Goal: Task Accomplishment & Management: Complete application form

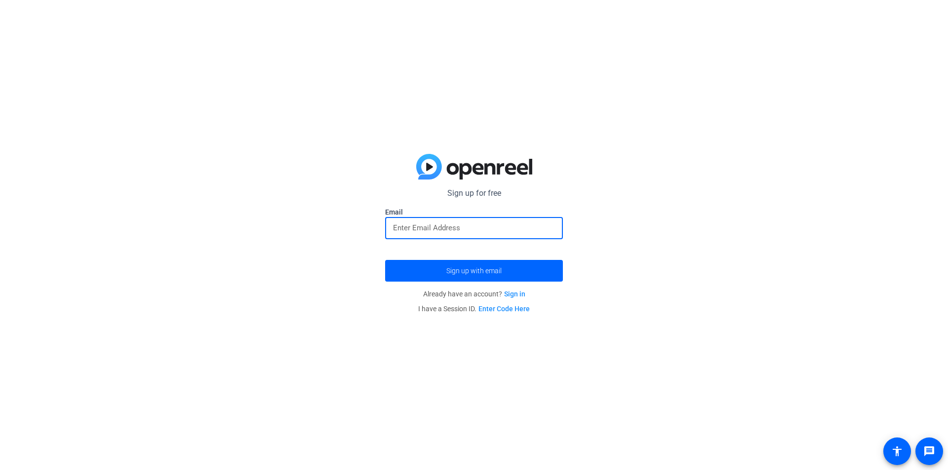
click at [469, 231] on input "email" at bounding box center [474, 228] width 162 height 12
click at [476, 231] on input "email" at bounding box center [474, 228] width 162 height 12
click at [463, 231] on input "email" at bounding box center [474, 228] width 162 height 12
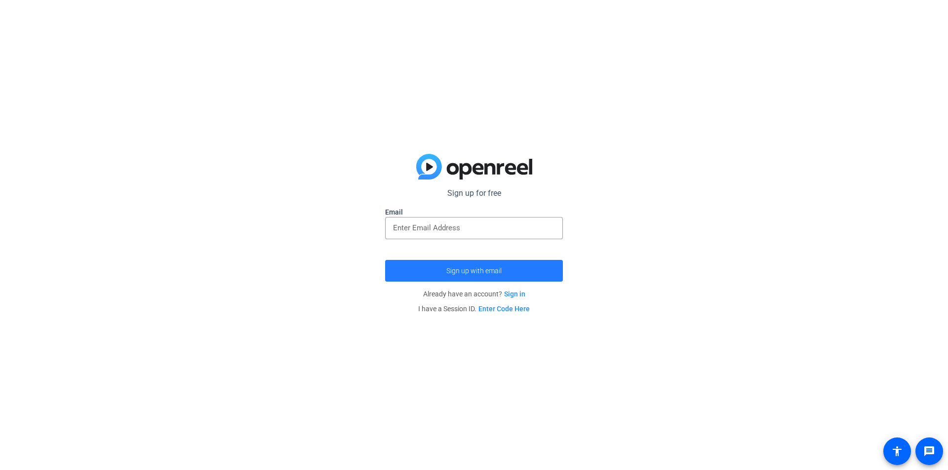
click at [483, 271] on span "Sign up with email" at bounding box center [473, 271] width 55 height 0
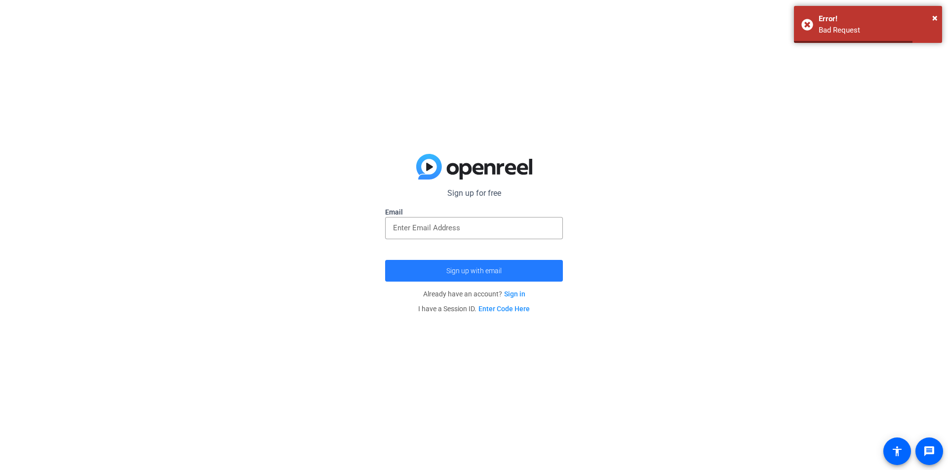
click at [483, 271] on span "Sign up with email" at bounding box center [473, 271] width 55 height 0
click at [469, 229] on input "email" at bounding box center [474, 228] width 162 height 12
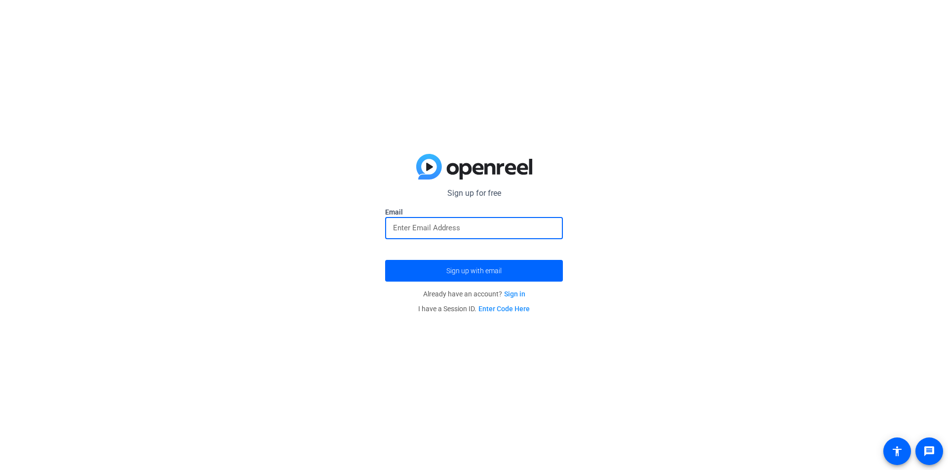
click at [441, 225] on input "email" at bounding box center [474, 228] width 162 height 12
type input "c"
type input "[EMAIL_ADDRESS][DOMAIN_NAME]"
click at [509, 270] on span "submit" at bounding box center [474, 271] width 178 height 24
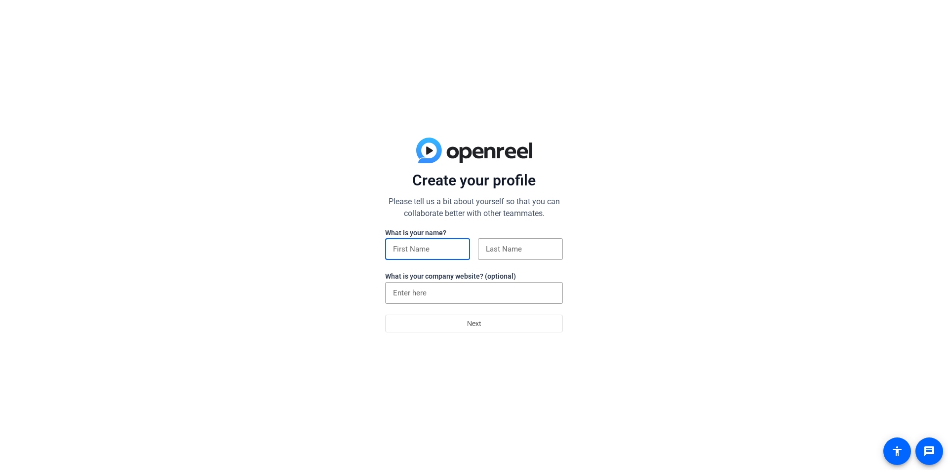
click at [448, 246] on input at bounding box center [427, 249] width 69 height 12
type input "Dan"
click at [522, 250] on input at bounding box center [520, 249] width 69 height 12
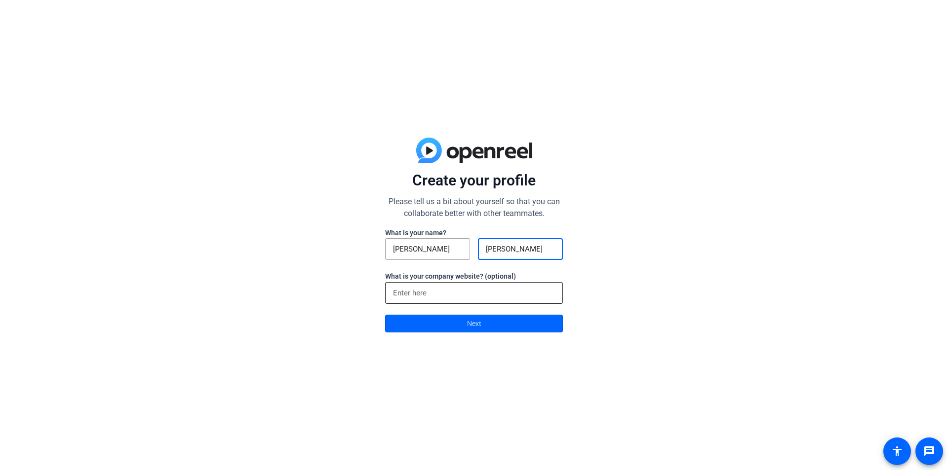
type input "Cortez"
click at [490, 292] on input at bounding box center [474, 293] width 162 height 12
click at [499, 329] on span at bounding box center [474, 324] width 177 height 24
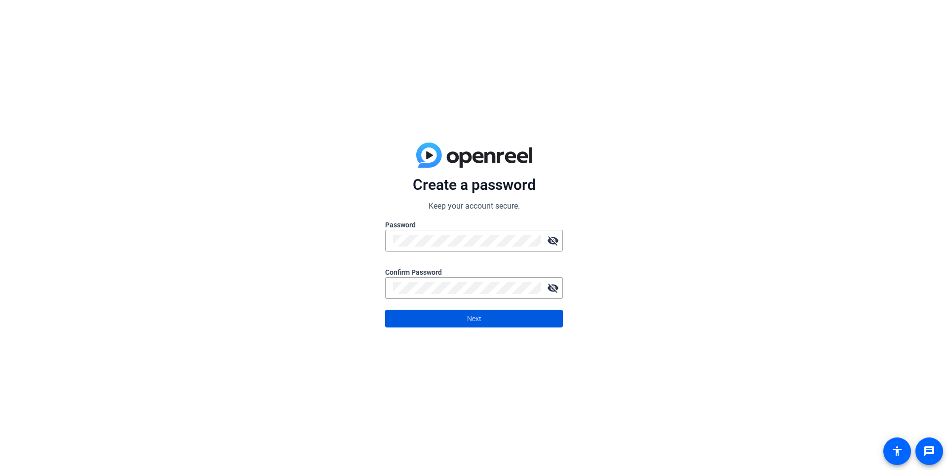
click at [511, 318] on span at bounding box center [474, 319] width 177 height 24
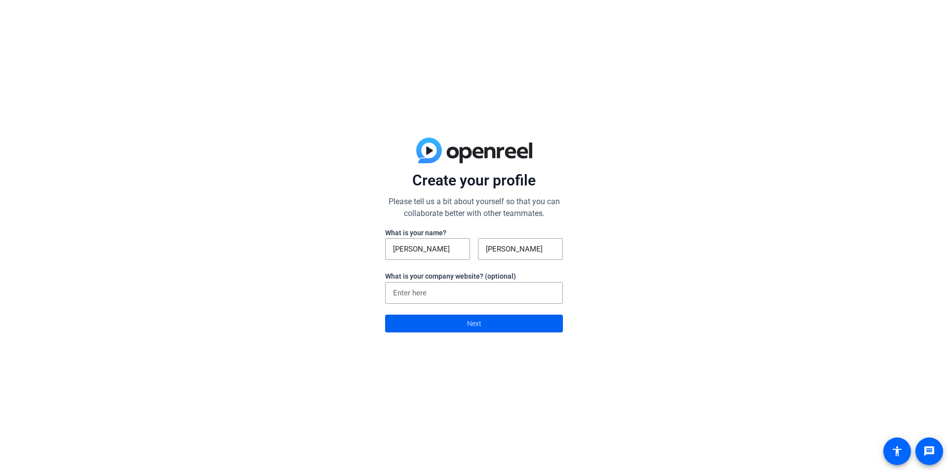
click at [494, 325] on span at bounding box center [474, 324] width 177 height 24
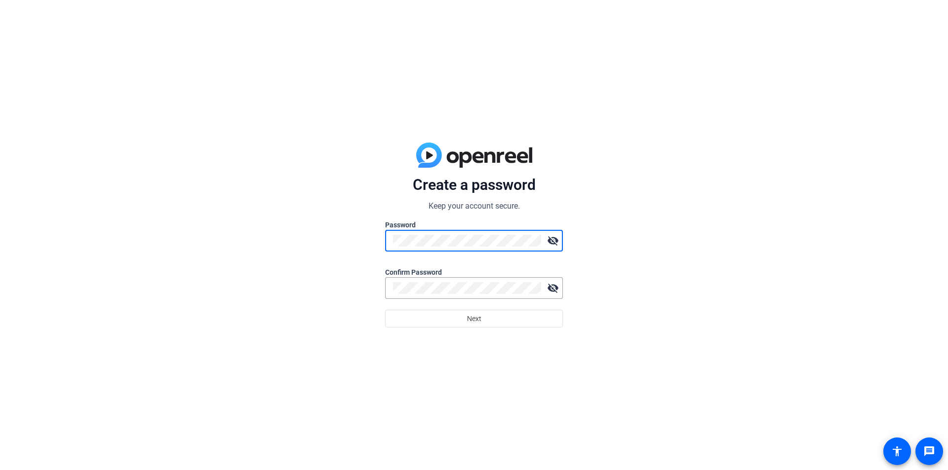
click at [553, 241] on mat-icon "visibility_off" at bounding box center [553, 241] width 20 height 20
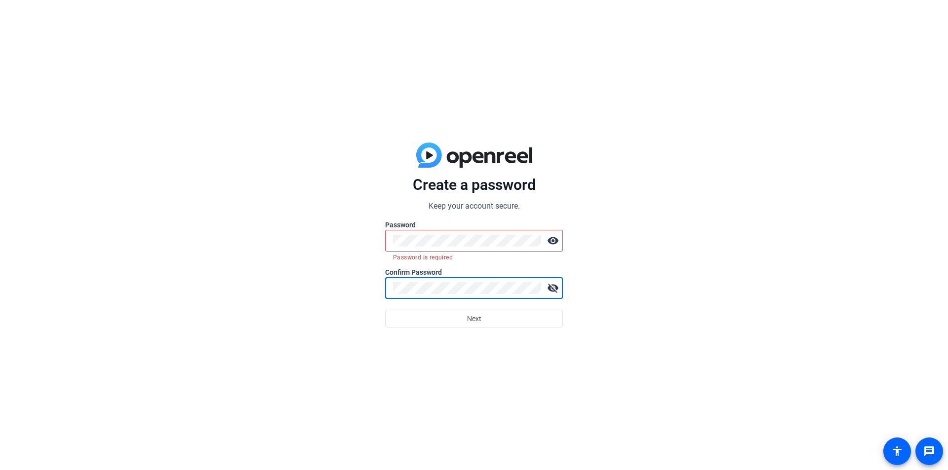
click at [434, 258] on mat-error "Password is required" at bounding box center [474, 257] width 162 height 11
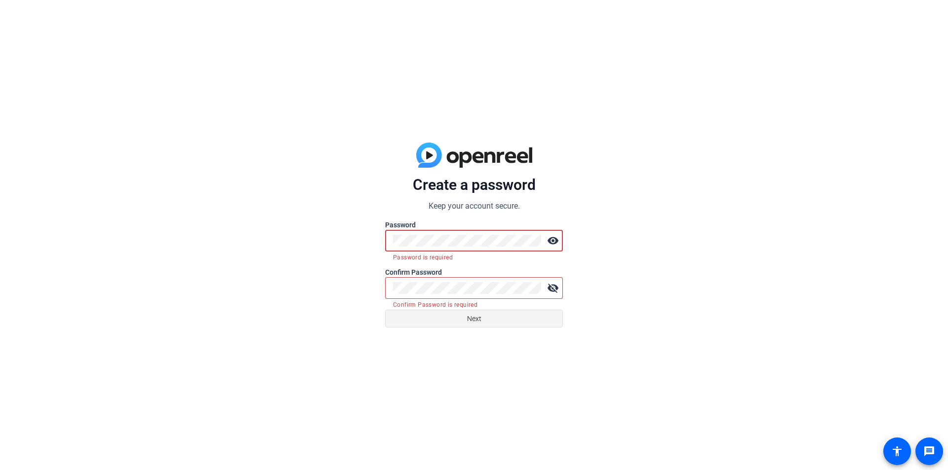
click at [477, 326] on span "Next" at bounding box center [474, 318] width 14 height 19
click at [469, 322] on span "Next" at bounding box center [474, 318] width 14 height 19
click at [613, 231] on div "Create a password Keep your account secure. Password visibility Password is req…" at bounding box center [474, 235] width 948 height 470
click at [500, 264] on form "Create a password Keep your account secure. Password visibility Password is req…" at bounding box center [474, 252] width 178 height 152
click at [545, 311] on span at bounding box center [474, 319] width 177 height 24
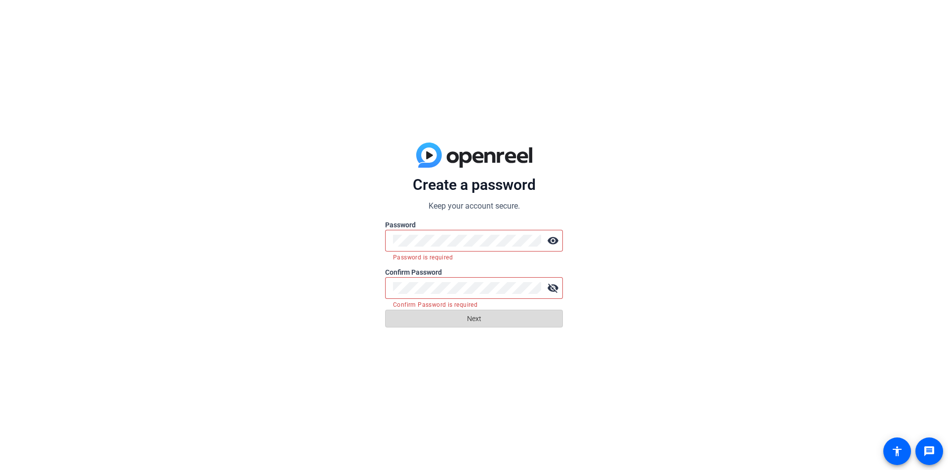
drag, startPoint x: 523, startPoint y: 323, endPoint x: 498, endPoint y: 306, distance: 30.8
click at [522, 323] on span at bounding box center [474, 319] width 177 height 24
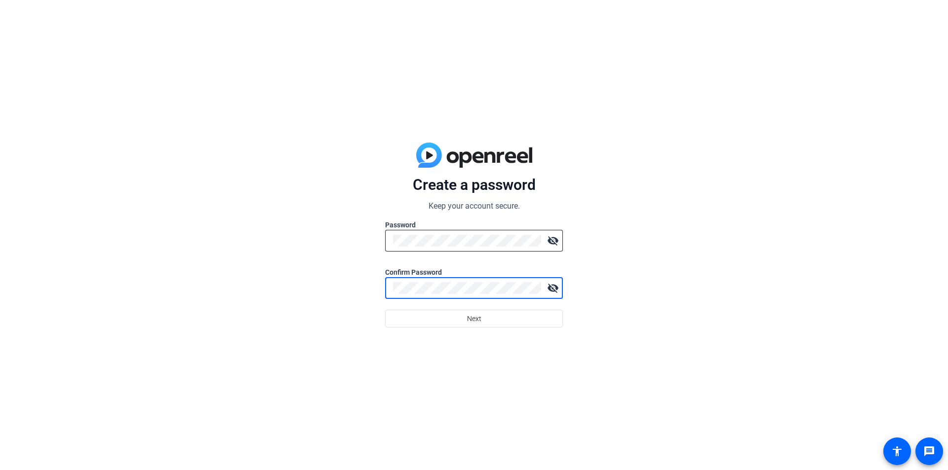
click at [555, 240] on mat-icon "visibility_off" at bounding box center [553, 241] width 20 height 20
click at [553, 289] on mat-icon "visibility_off" at bounding box center [553, 288] width 20 height 20
click at [555, 286] on mat-icon "visibility" at bounding box center [553, 288] width 20 height 20
click at [616, 303] on div "Create a password Keep your account secure. Password visibility Confirm Passwor…" at bounding box center [474, 235] width 948 height 470
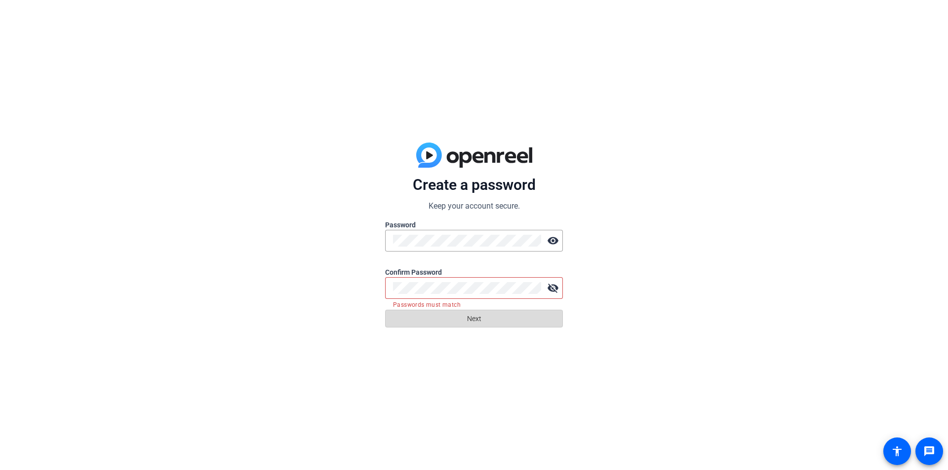
click at [534, 317] on span at bounding box center [474, 319] width 177 height 24
click at [555, 289] on mat-icon "visibility_off" at bounding box center [553, 288] width 20 height 20
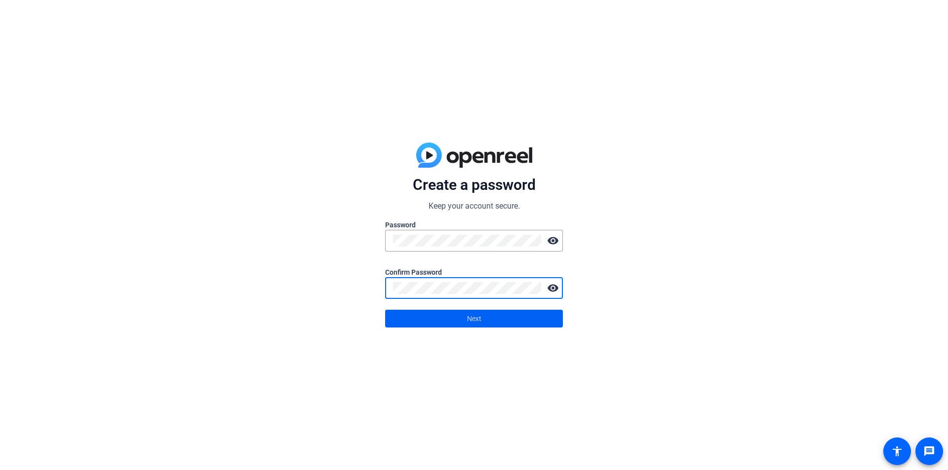
click at [478, 315] on span "Next" at bounding box center [474, 318] width 14 height 19
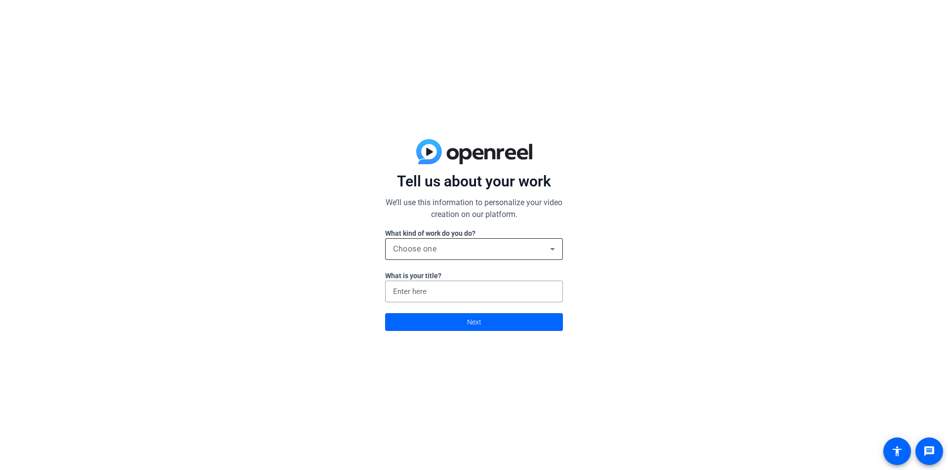
click at [503, 245] on div "Choose one" at bounding box center [471, 249] width 157 height 12
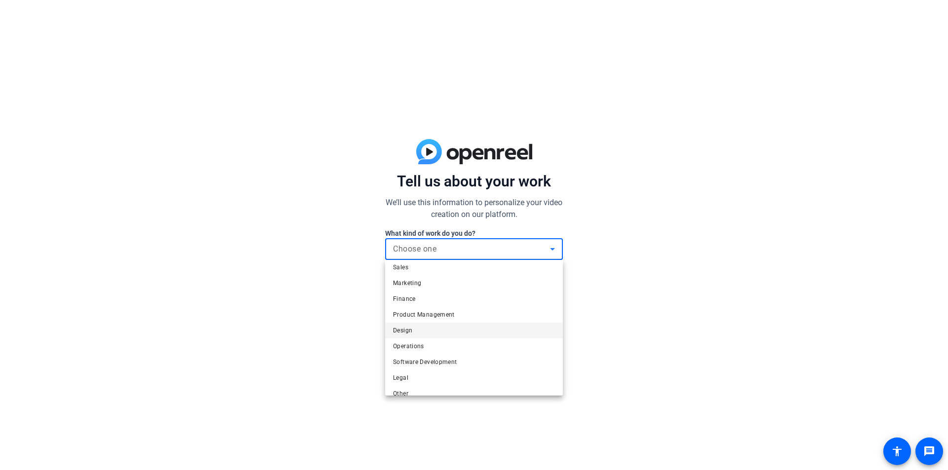
scroll to position [30, 0]
click at [497, 384] on mat-option "Other" at bounding box center [474, 384] width 178 height 16
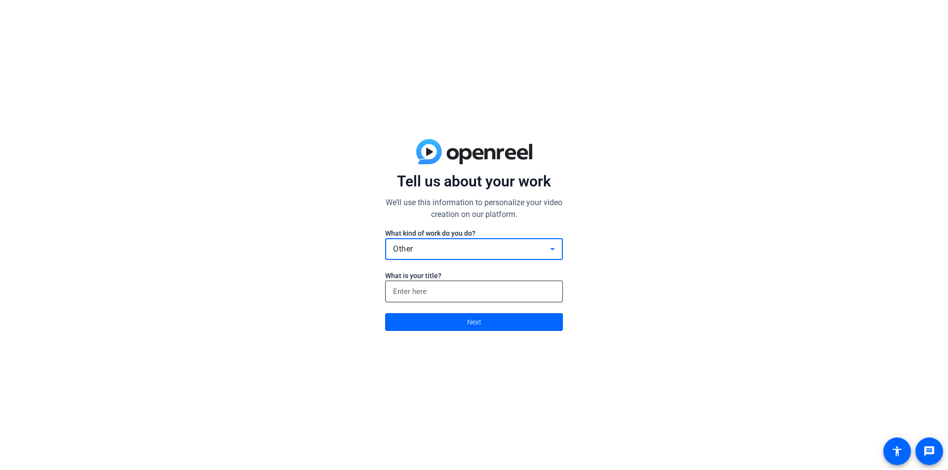
click at [497, 295] on input at bounding box center [474, 292] width 162 height 12
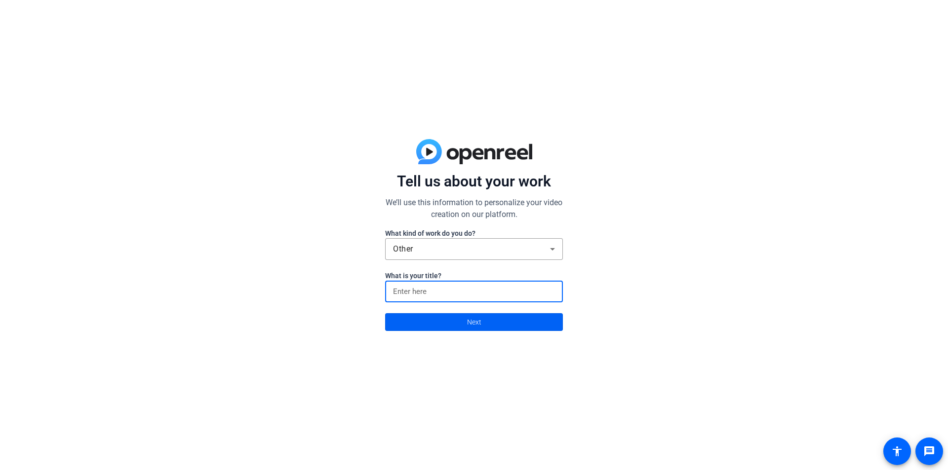
click at [505, 325] on span at bounding box center [474, 322] width 177 height 24
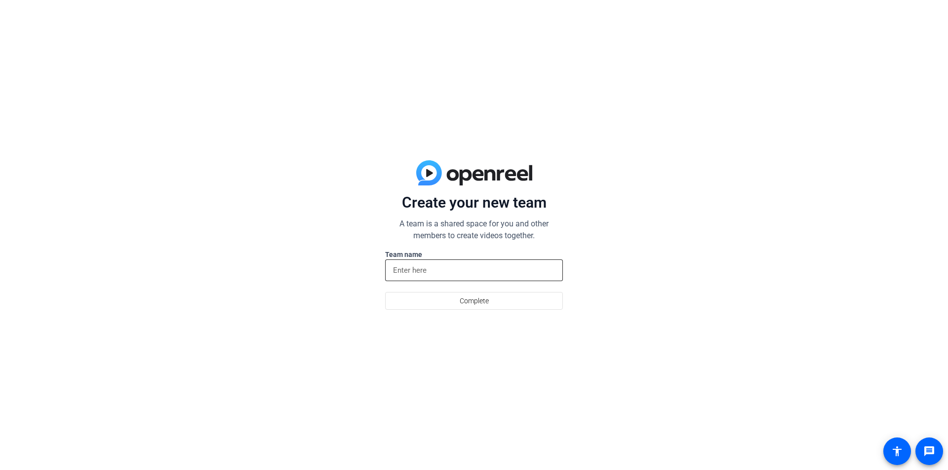
click at [481, 273] on input at bounding box center [474, 271] width 162 height 12
click at [483, 304] on span "Complete" at bounding box center [474, 301] width 29 height 19
click at [477, 271] on input at bounding box center [474, 271] width 162 height 12
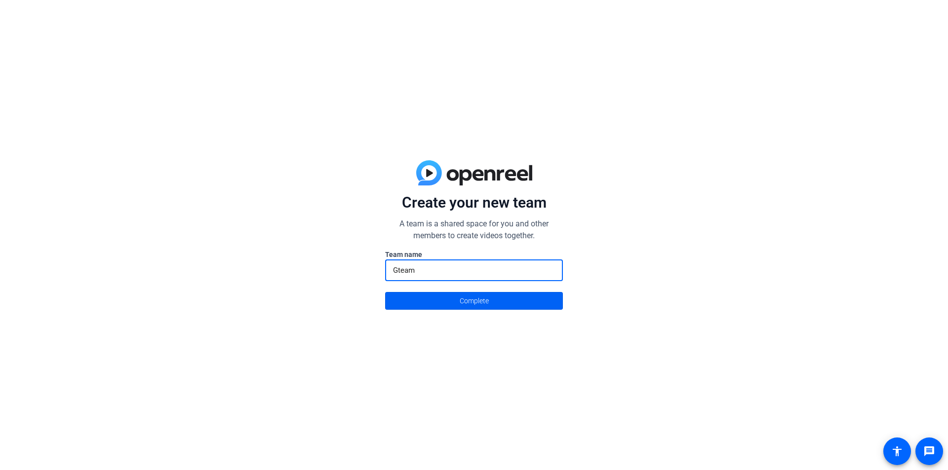
type input "Gteam"
click at [489, 301] on span at bounding box center [474, 301] width 177 height 24
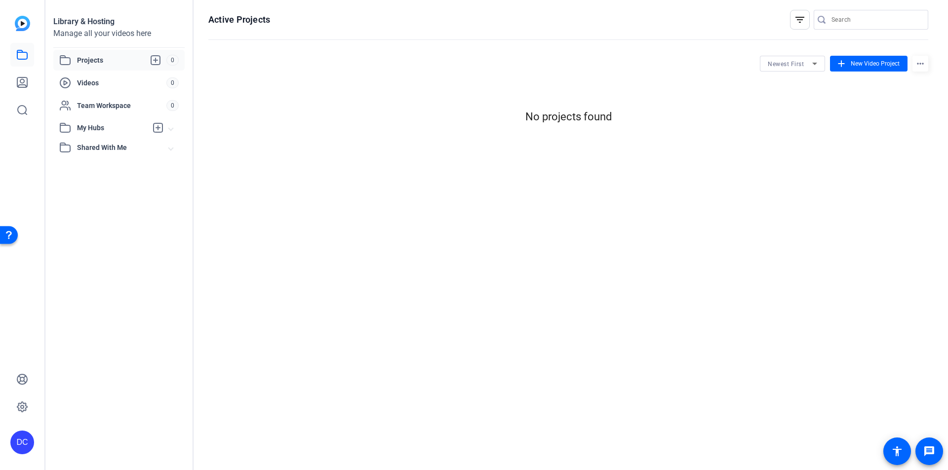
drag, startPoint x: 376, startPoint y: 104, endPoint x: 637, endPoint y: 120, distance: 261.2
click at [642, 119] on div "No projects found" at bounding box center [568, 117] width 720 height 16
click at [883, 61] on span "New Video Project" at bounding box center [874, 63] width 49 height 9
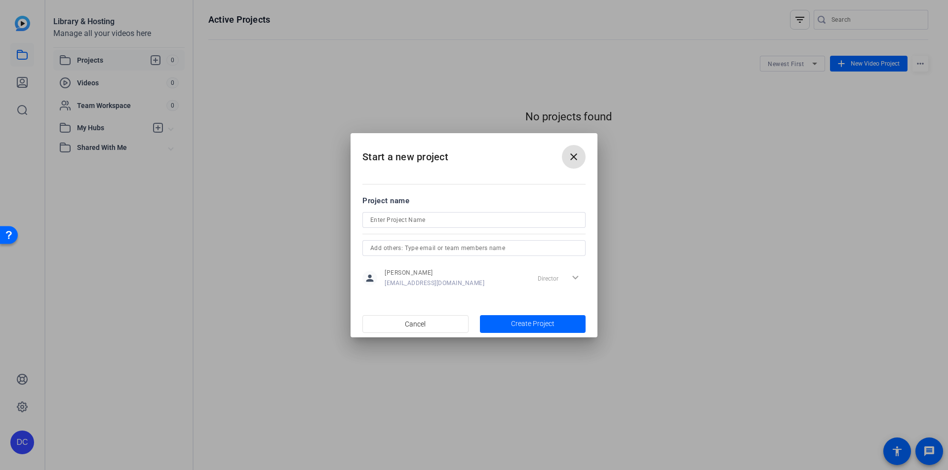
click at [407, 218] on input at bounding box center [473, 220] width 207 height 12
drag, startPoint x: 407, startPoint y: 218, endPoint x: 401, endPoint y: 223, distance: 7.3
click at [401, 223] on input at bounding box center [473, 220] width 207 height 12
click at [419, 220] on input at bounding box center [473, 220] width 207 height 12
type input "Ladder Safety"
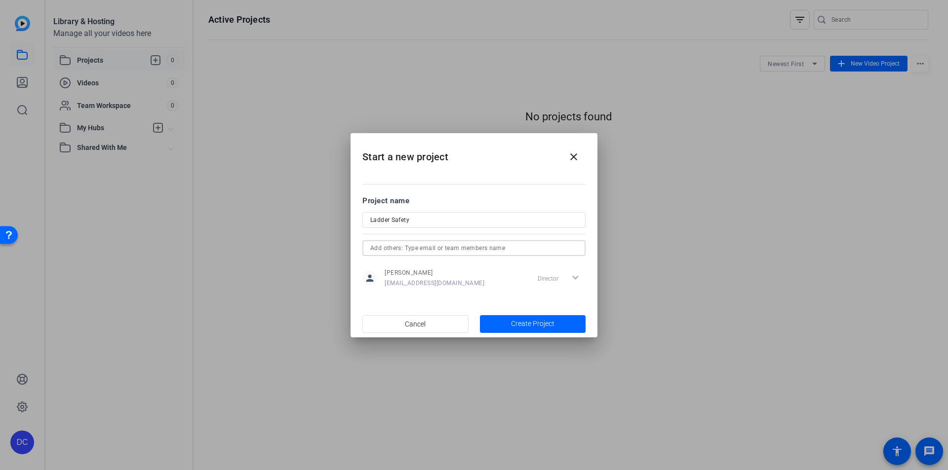
click at [468, 243] on input "text" at bounding box center [473, 248] width 207 height 12
click at [479, 258] on div at bounding box center [473, 260] width 223 height 8
click at [549, 322] on span "Create Project" at bounding box center [532, 324] width 43 height 10
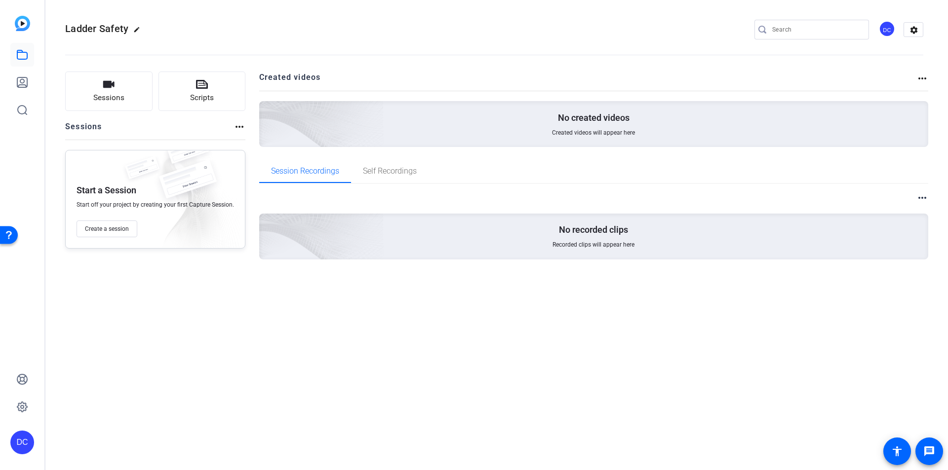
click at [500, 230] on div "No recorded clips Recorded clips will appear here" at bounding box center [593, 237] width 669 height 46
click at [511, 129] on div "No created videos Created videos will appear here" at bounding box center [593, 124] width 669 height 46
click at [583, 125] on div "No created videos Created videos will appear here" at bounding box center [593, 124] width 669 height 46
click at [202, 84] on icon at bounding box center [202, 84] width 12 height 9
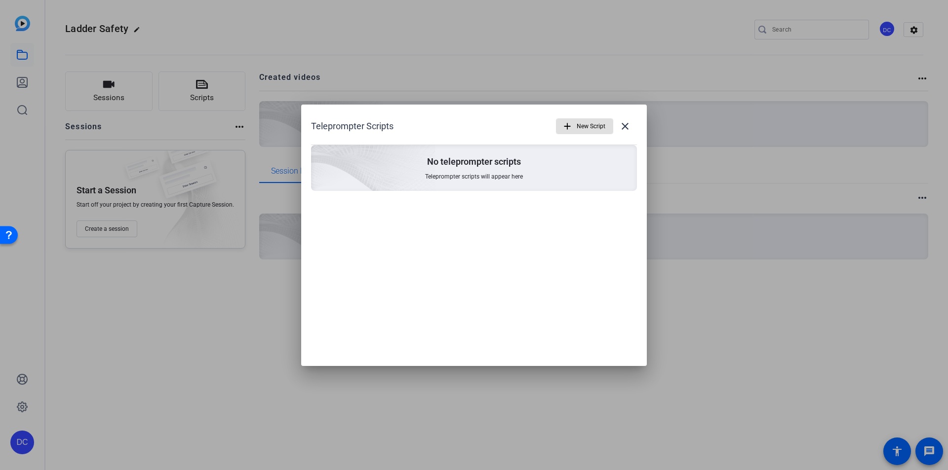
click at [375, 162] on img at bounding box center [317, 154] width 235 height 214
click at [452, 213] on div "Teleprompter Scripts add New Script close No teleprompter scripts Teleprompter …" at bounding box center [474, 236] width 346 height 262
click at [570, 125] on mat-icon "add" at bounding box center [567, 126] width 11 height 11
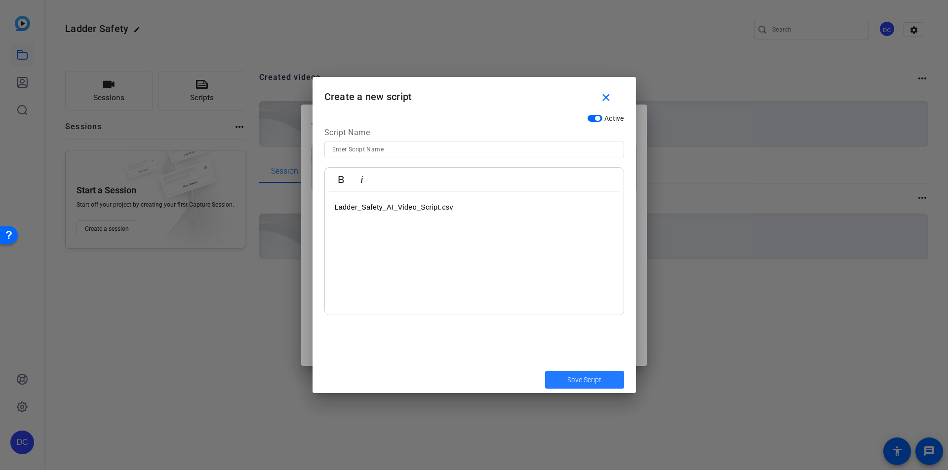
click at [591, 382] on span "Save Script" at bounding box center [584, 380] width 34 height 10
click at [582, 382] on span "Save Script" at bounding box center [584, 380] width 34 height 10
click at [468, 211] on p "Ladder_Safety_AI_Video_Script.csv" at bounding box center [474, 207] width 279 height 11
click at [424, 148] on input at bounding box center [474, 150] width 284 height 12
type input "Ladder Safety"
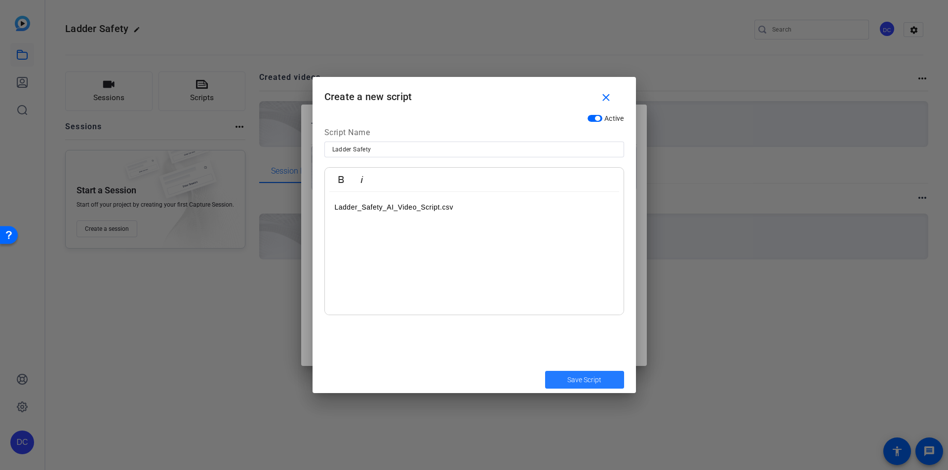
click at [588, 381] on span "Save Script" at bounding box center [584, 380] width 34 height 10
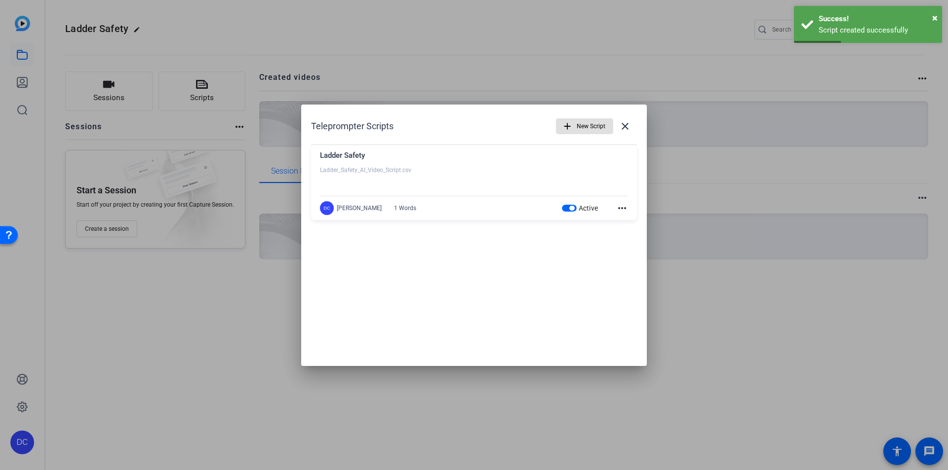
click at [594, 266] on div "Teleprompter Scripts add New Script close Ladder Safety Ladder_Safety_AI_Video_…" at bounding box center [474, 236] width 346 height 262
click at [704, 257] on div at bounding box center [474, 235] width 948 height 470
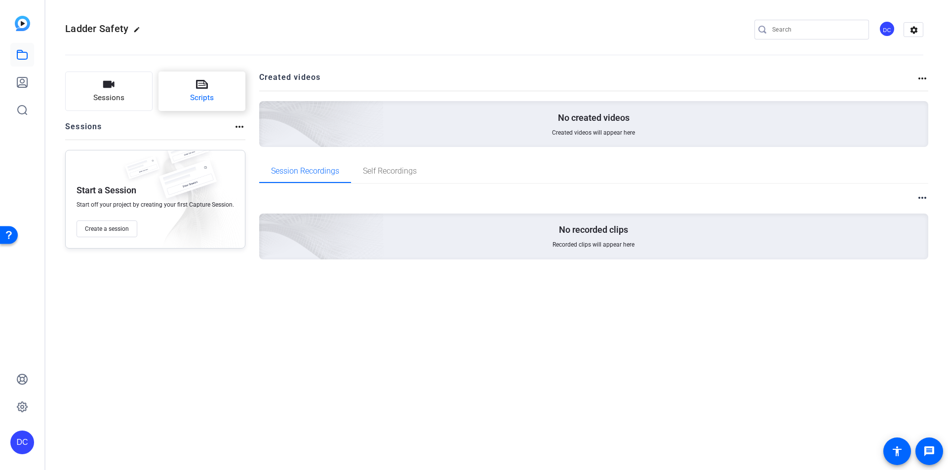
click at [206, 93] on span "Scripts" at bounding box center [202, 97] width 24 height 11
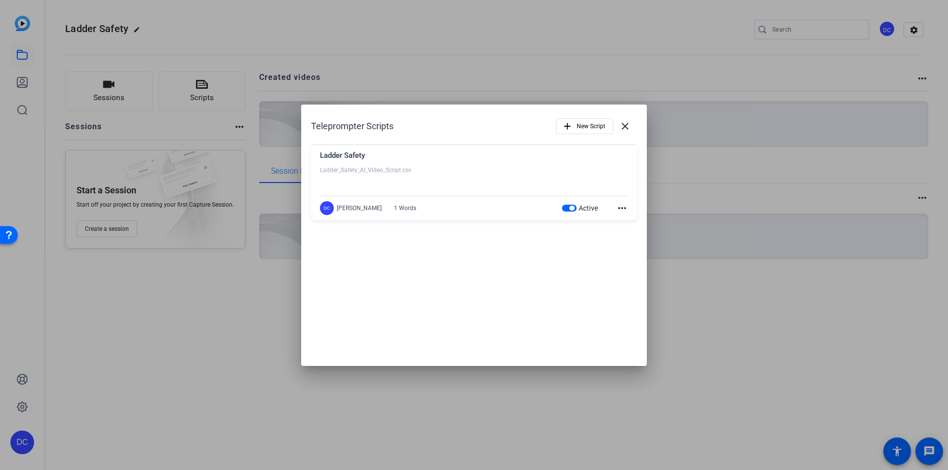
drag, startPoint x: 206, startPoint y: 137, endPoint x: 216, endPoint y: 139, distance: 10.6
click at [212, 138] on div at bounding box center [474, 235] width 948 height 470
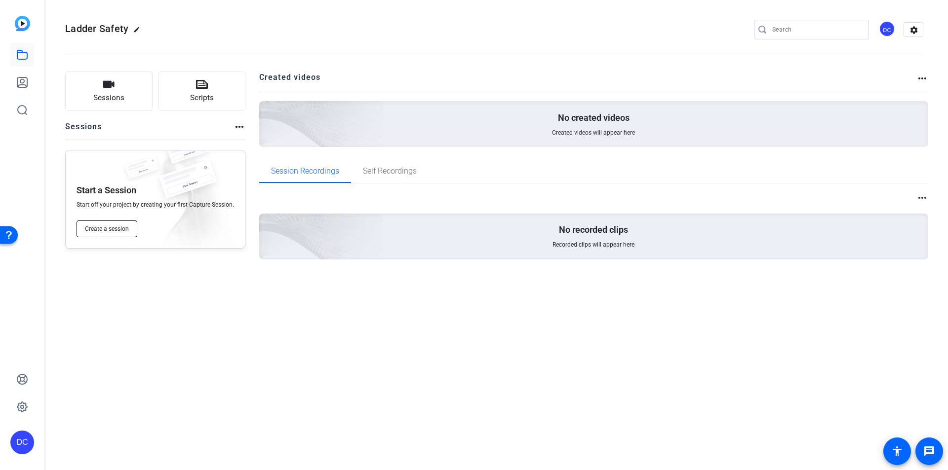
click at [121, 231] on span "Create a session" at bounding box center [107, 229] width 44 height 8
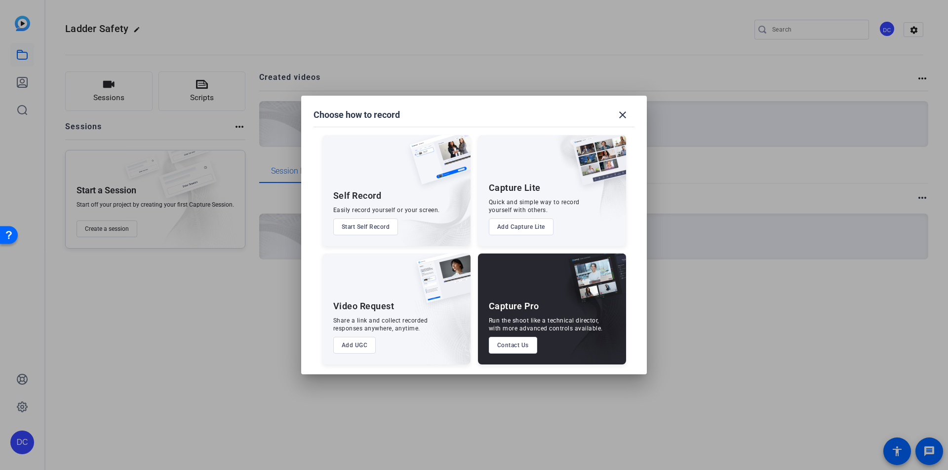
click at [353, 344] on button "Add UGC" at bounding box center [354, 345] width 43 height 17
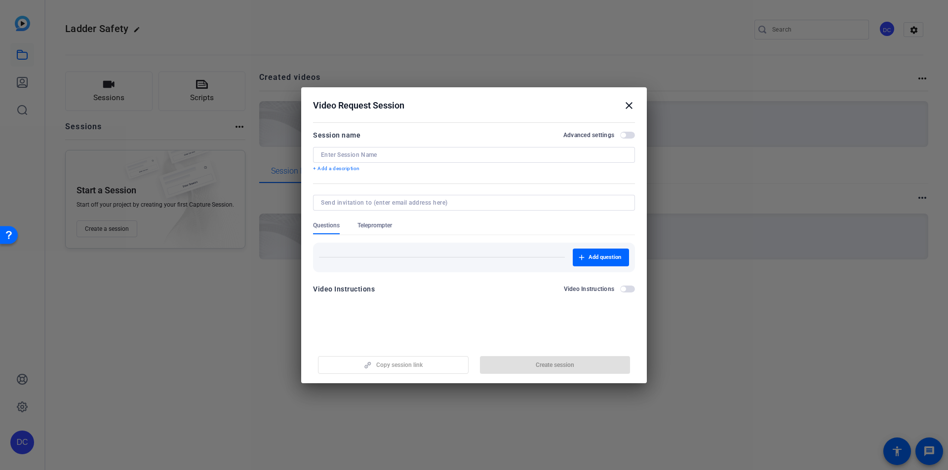
click at [341, 293] on div "Video Instructions" at bounding box center [344, 289] width 62 height 12
click at [341, 288] on div "Video Instructions" at bounding box center [344, 289] width 62 height 12
click at [350, 306] on mat-dialog-content "Session name Advanced settings + Add a description Questions Teleprompter Add q…" at bounding box center [474, 215] width 346 height 193
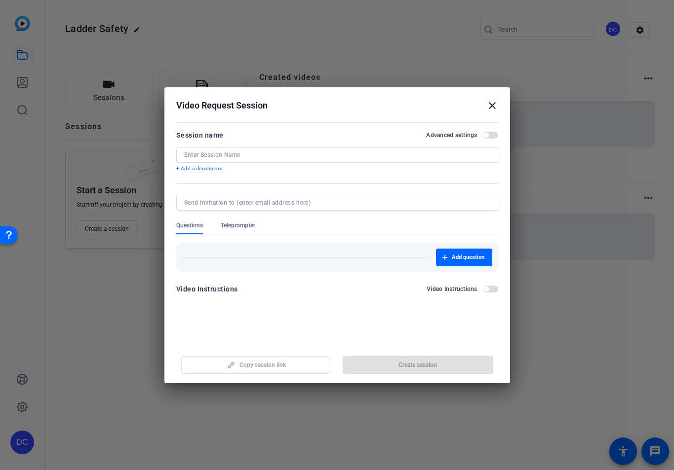
click at [494, 103] on mat-icon "close" at bounding box center [492, 106] width 12 height 12
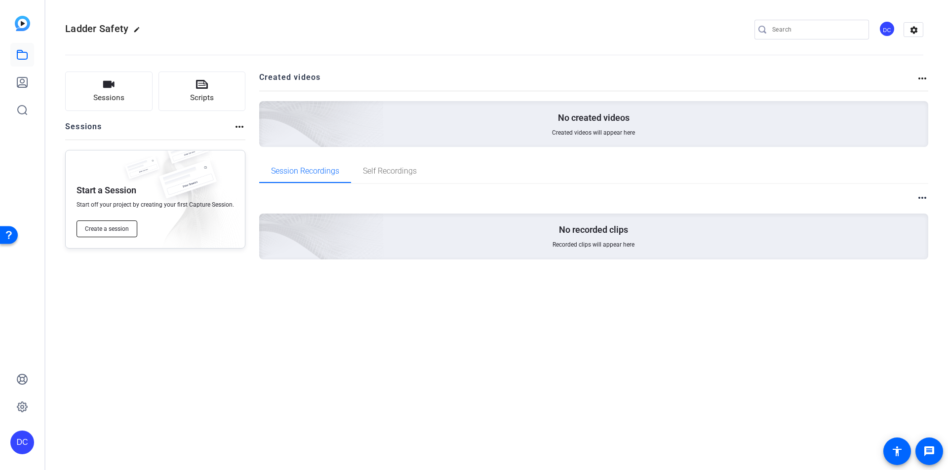
click at [128, 228] on span "Create a session" at bounding box center [107, 229] width 44 height 8
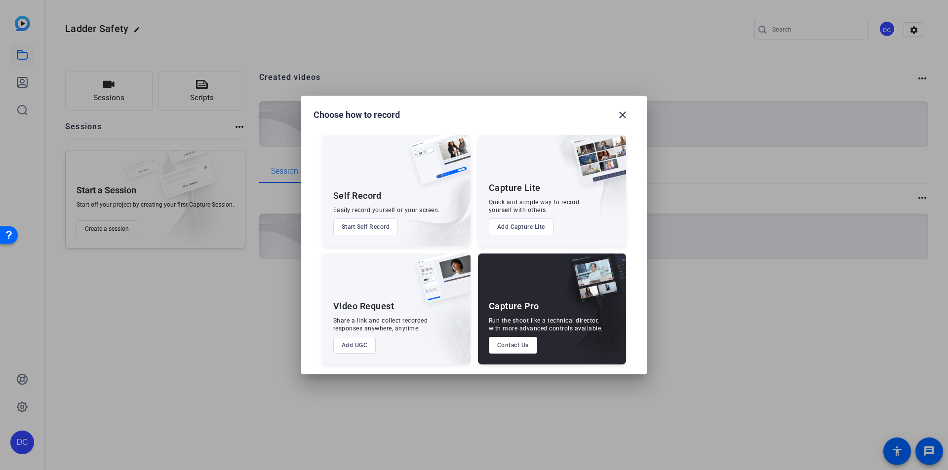
click at [360, 345] on button "Add UGC" at bounding box center [354, 345] width 43 height 17
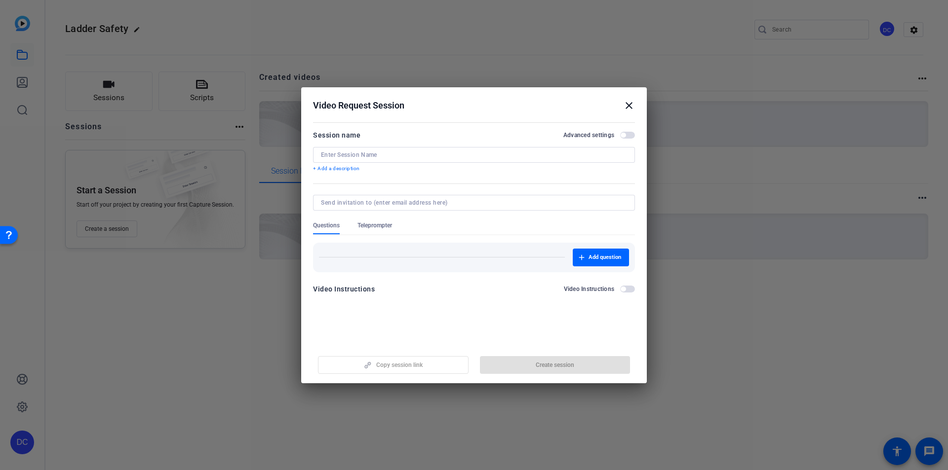
click at [349, 203] on input at bounding box center [472, 203] width 302 height 8
paste input "Ladder_Safety_AI_Video_Script.csv"
type input "Ladder_Safety_AI_Video_Script.csv"
click at [427, 354] on div "Copy session link Create session" at bounding box center [474, 361] width 322 height 25
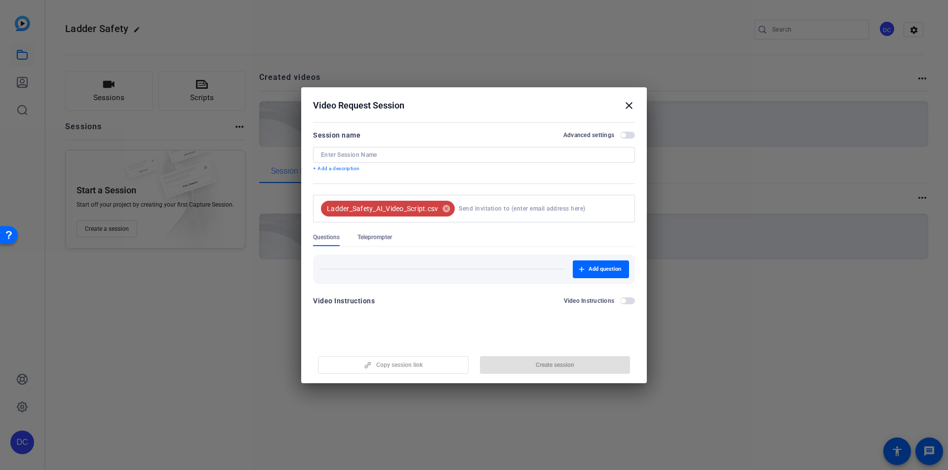
click at [624, 136] on span "button" at bounding box center [622, 135] width 5 height 5
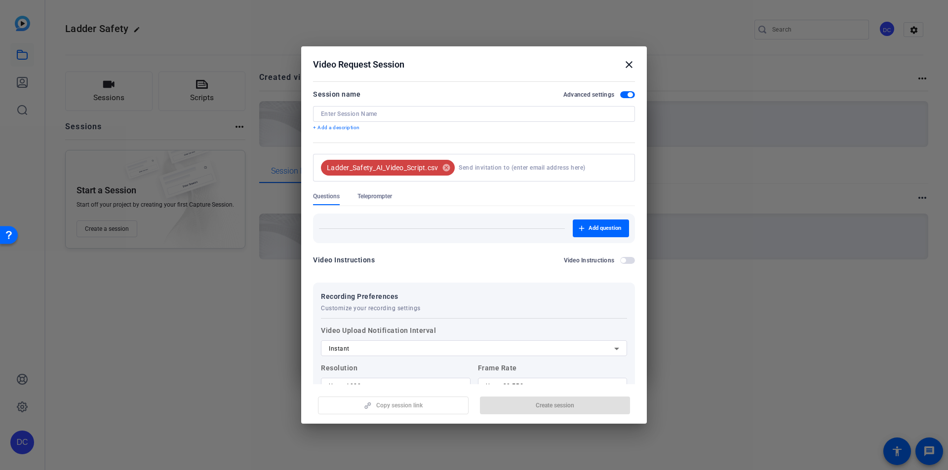
click at [627, 96] on span "button" at bounding box center [629, 94] width 5 height 5
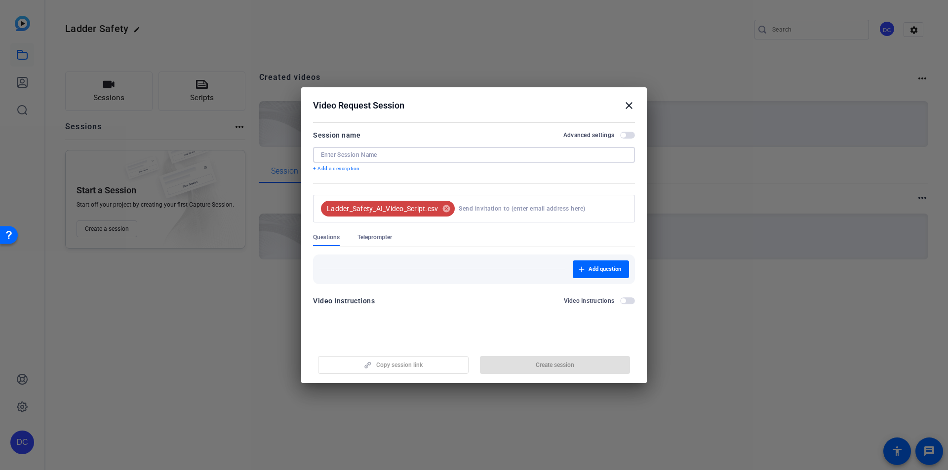
click at [349, 154] on input at bounding box center [474, 155] width 306 height 8
type input "Ladder Safety"
click at [342, 166] on p "+ Add a description" at bounding box center [474, 169] width 322 height 8
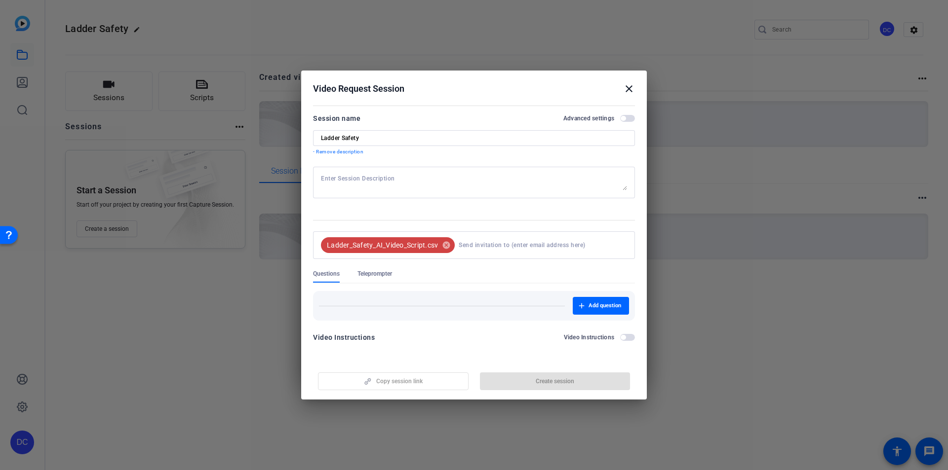
click at [341, 179] on textarea at bounding box center [474, 183] width 306 height 16
paste textarea "| Lorem | Ipsum | Dol | Sitametco | Adipis Elitseddoei | Te-Incidi Utla | ET Do…"
type textarea "| Lorem | Ipsum | Dol | Sitametco | Adipis Elitseddoei | Te-Incidi Utla | ET Do…"
click at [449, 300] on div "Add question" at bounding box center [474, 306] width 310 height 18
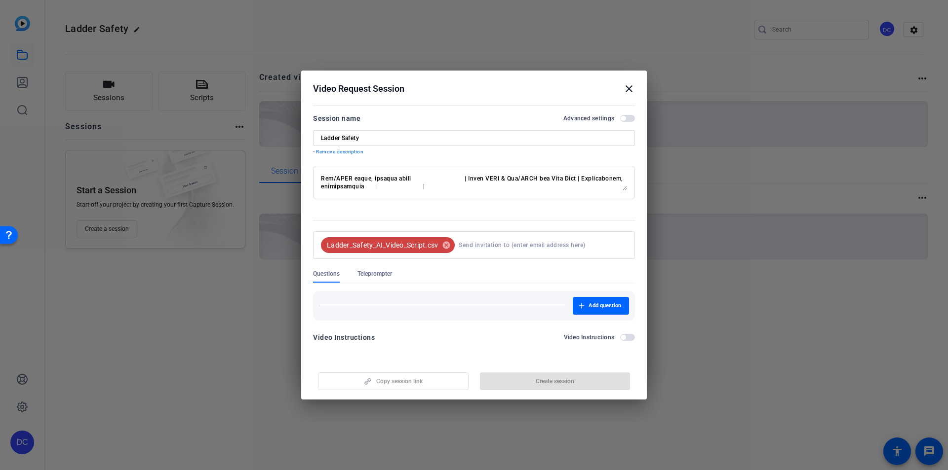
click at [394, 303] on div "Add question" at bounding box center [474, 306] width 310 height 18
click at [376, 270] on span "Teleprompter" at bounding box center [374, 274] width 35 height 8
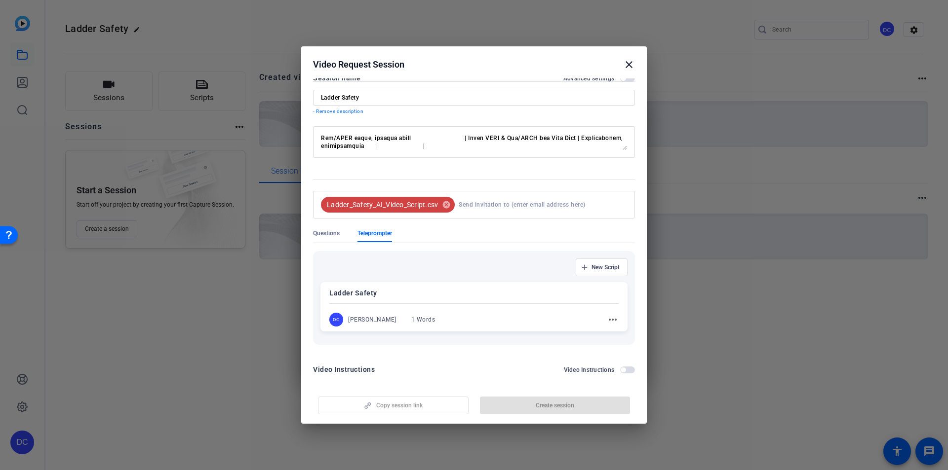
scroll to position [24, 0]
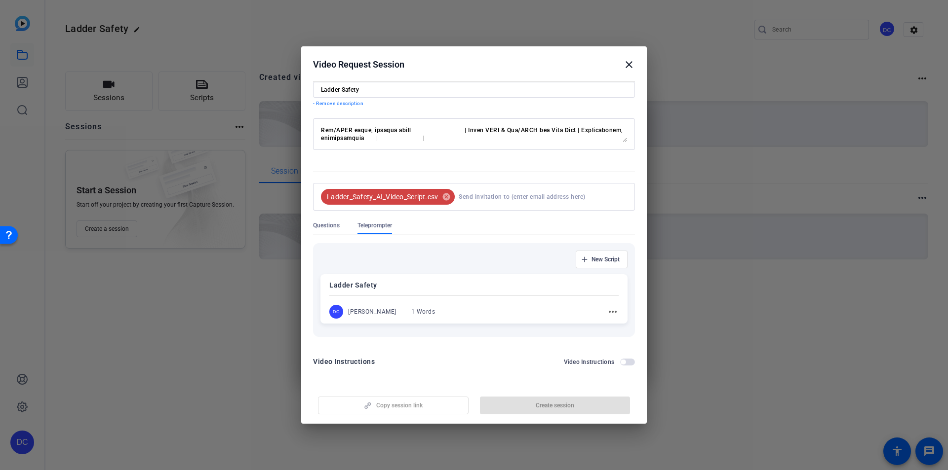
click at [501, 306] on div "DC [PERSON_NAME] 1 Words more_horiz" at bounding box center [473, 312] width 289 height 14
click at [439, 309] on div "DC [PERSON_NAME] 1 Words more_horiz" at bounding box center [474, 313] width 288 height 14
drag, startPoint x: 438, startPoint y: 309, endPoint x: 407, endPoint y: 316, distance: 32.0
click at [366, 334] on div "New Script Ladder Safety DC [PERSON_NAME] 1 Words more_horiz" at bounding box center [474, 290] width 322 height 94
click at [435, 309] on div "DC [PERSON_NAME] 1 Words more_horiz" at bounding box center [473, 312] width 289 height 14
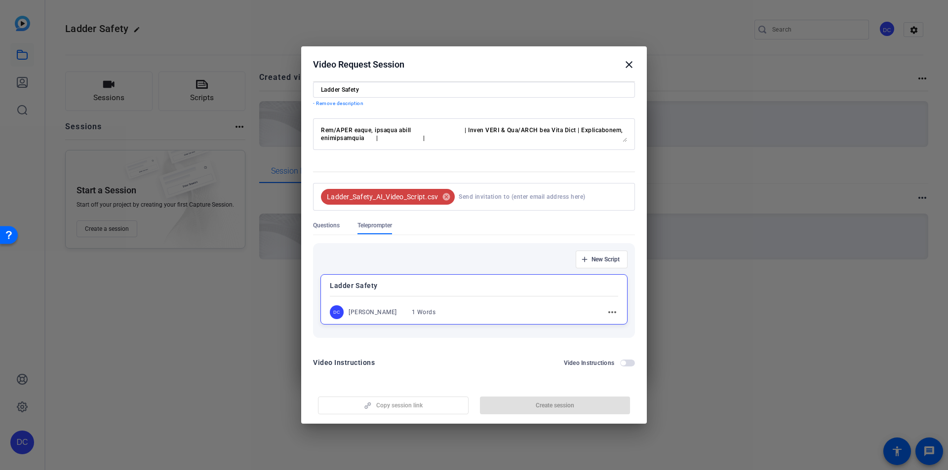
click at [538, 318] on div "DC [PERSON_NAME] 1 Words more_horiz" at bounding box center [474, 313] width 288 height 14
click at [444, 313] on div "DC [PERSON_NAME] 1 Words more_horiz" at bounding box center [473, 312] width 289 height 14
click at [441, 307] on div "DC [PERSON_NAME] 1 Words more_horiz" at bounding box center [474, 312] width 288 height 14
click at [411, 311] on div "1 Words" at bounding box center [423, 312] width 24 height 8
drag, startPoint x: 409, startPoint y: 312, endPoint x: 376, endPoint y: 289, distance: 40.1
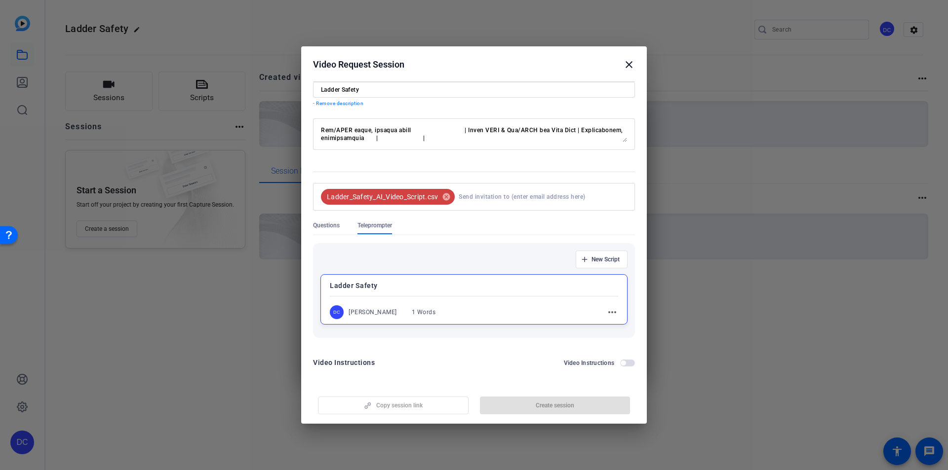
click at [376, 289] on p "Ladder Safety" at bounding box center [474, 286] width 288 height 12
click at [411, 310] on div "1 Words" at bounding box center [423, 312] width 24 height 8
click at [359, 311] on div "[PERSON_NAME]" at bounding box center [372, 313] width 48 height 8
click at [371, 289] on p "Ladder Safety" at bounding box center [473, 285] width 289 height 12
click at [461, 298] on div "Ladder Safety DC [PERSON_NAME] 1 Words more_horiz" at bounding box center [473, 299] width 307 height 50
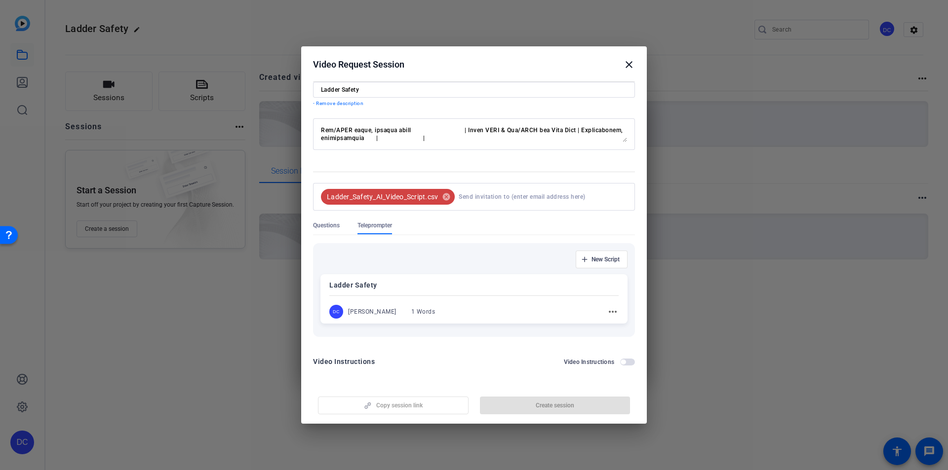
drag, startPoint x: 444, startPoint y: 347, endPoint x: 494, endPoint y: 357, distance: 51.4
click at [449, 348] on form "Session name Advanced settings Ladder Safety - Remove description Ladder_Safety…" at bounding box center [474, 218] width 322 height 309
drag, startPoint x: 474, startPoint y: 341, endPoint x: 479, endPoint y: 347, distance: 7.3
click at [474, 342] on div "New Script Ladder Safety DC [PERSON_NAME] 1 Words more_horiz" at bounding box center [474, 290] width 322 height 110
click at [620, 359] on span "button" at bounding box center [627, 362] width 15 height 7
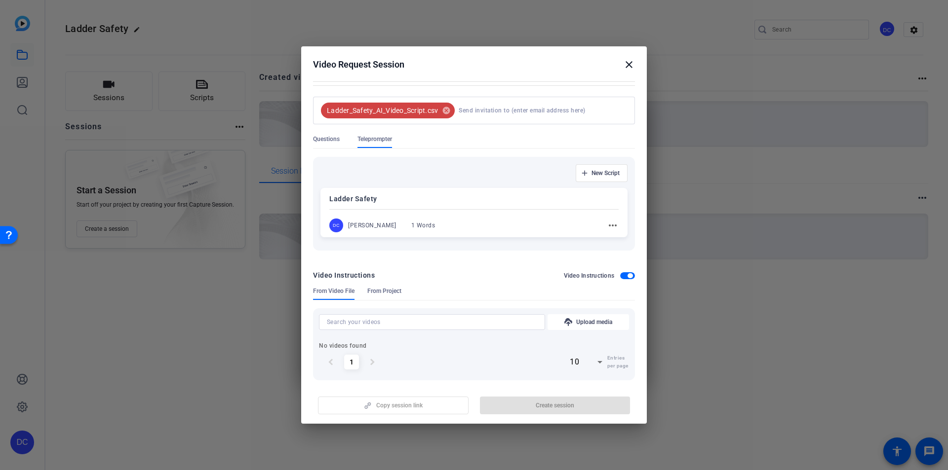
scroll to position [117, 0]
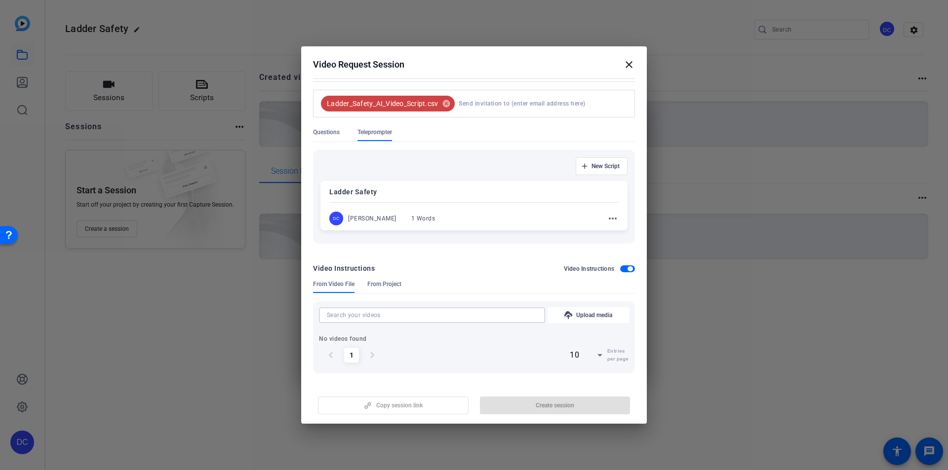
paste input "| Lorem | Ipsum | Dol | Sitametco | Adipis Elitseddoei | Te-Incidi Utla | ET Do…"
type input "| Lorem | Ipsum | Dol | Sitametco | Adipis Elitseddoei | Te-Incidi Utla | ET Do…"
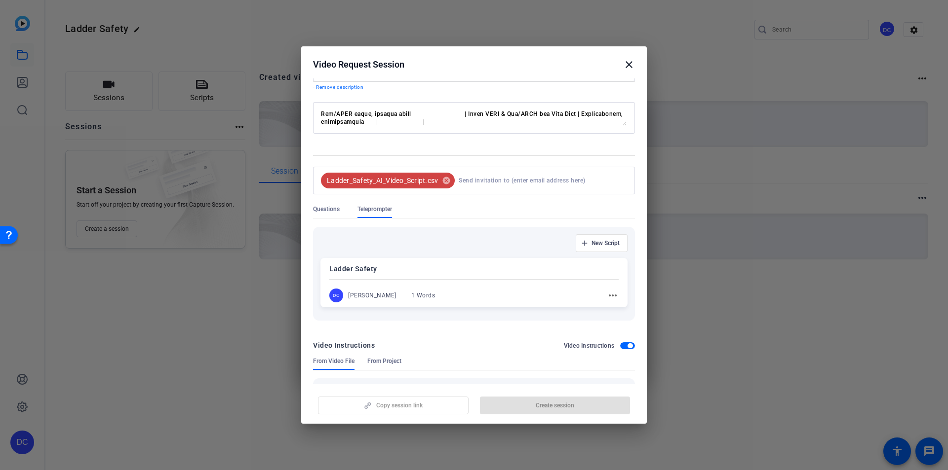
scroll to position [84, 0]
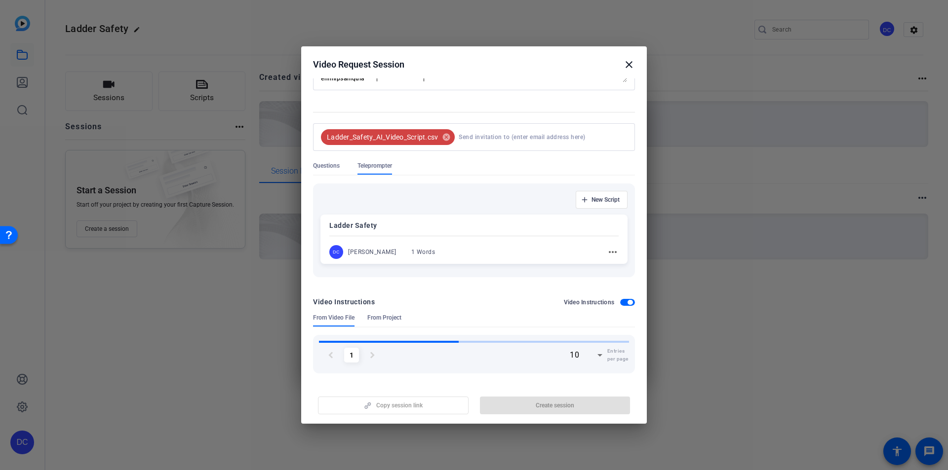
click at [406, 351] on div "chevron_left 1 chevron_right 10 Entries per page" at bounding box center [474, 355] width 310 height 25
click at [435, 349] on div "chevron_left 1 chevron_right 10 Entries per page" at bounding box center [474, 355] width 310 height 25
click at [629, 65] on mat-icon "close" at bounding box center [629, 65] width 12 height 12
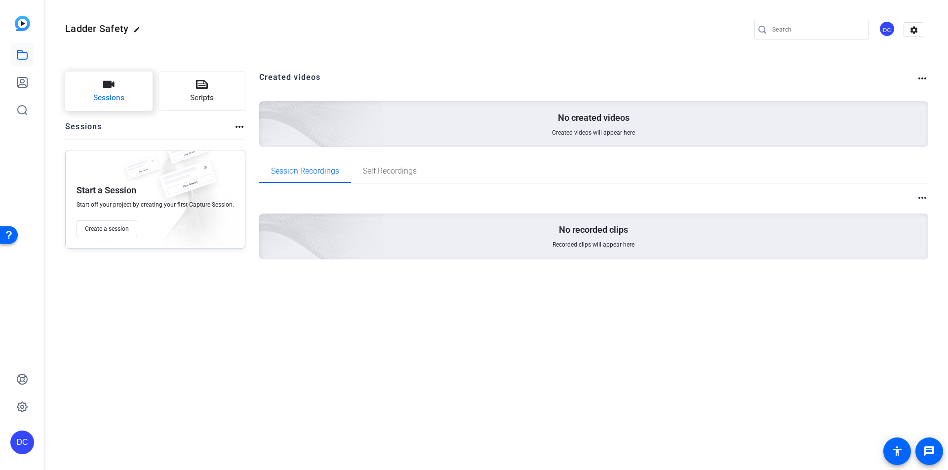
click at [118, 92] on button "Sessions" at bounding box center [108, 91] width 87 height 39
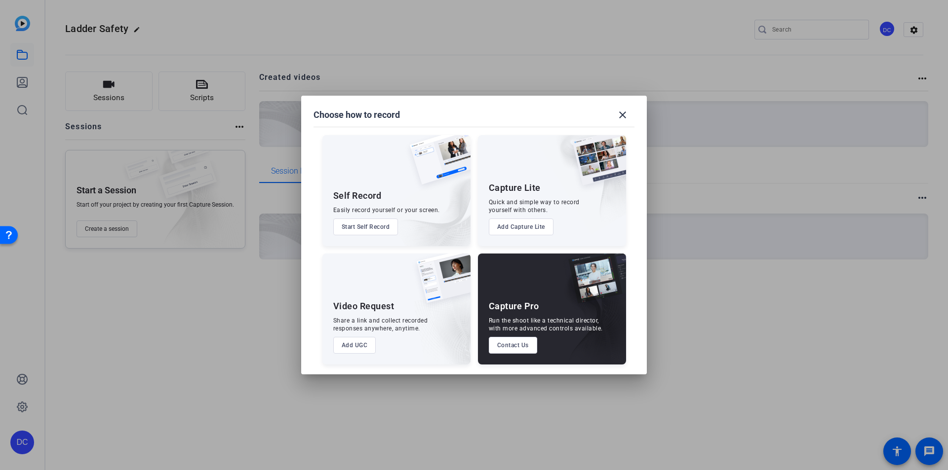
click at [355, 344] on button "Add UGC" at bounding box center [354, 345] width 43 height 17
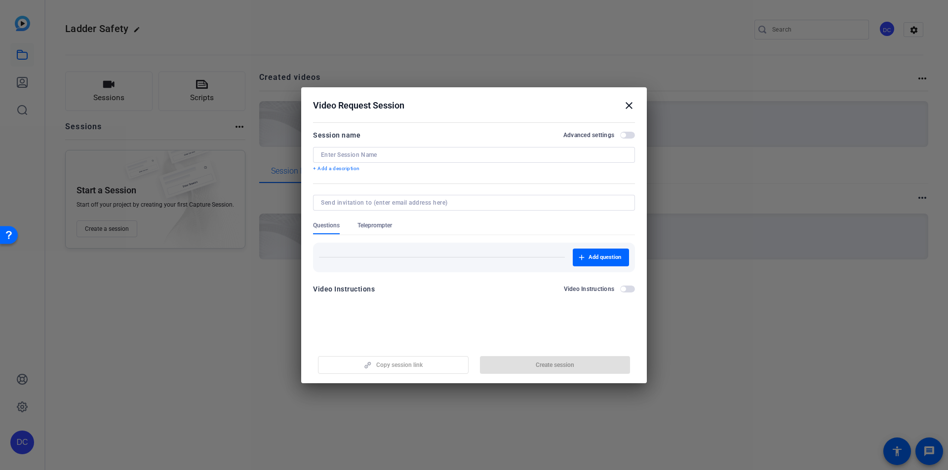
click at [388, 365] on div "Copy session link Create session" at bounding box center [474, 361] width 322 height 25
click at [389, 365] on div "Copy session link Create session" at bounding box center [474, 361] width 322 height 25
click at [196, 283] on div at bounding box center [474, 235] width 948 height 470
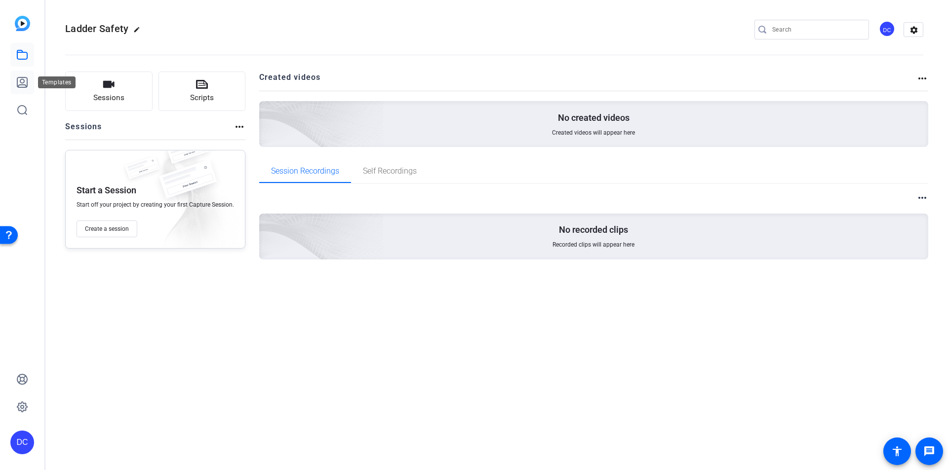
click at [24, 86] on icon at bounding box center [22, 83] width 12 height 12
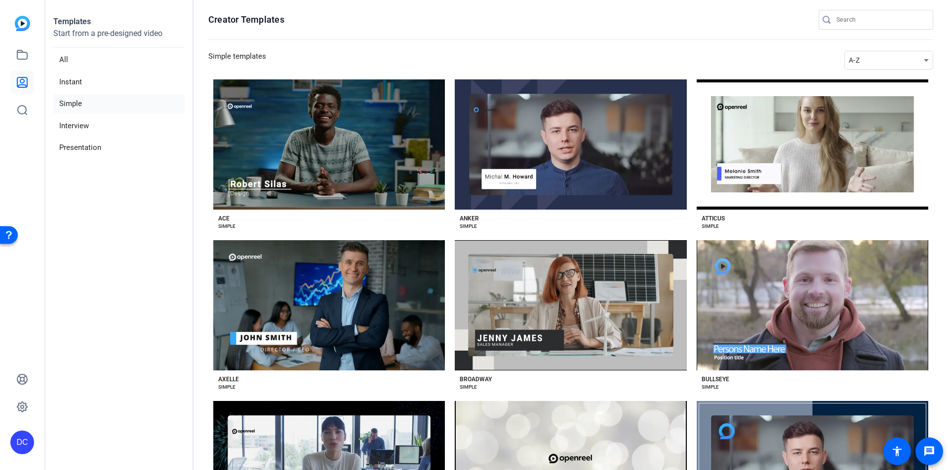
click at [246, 51] on section "Creator Templates Simple templates A-Z Preview Ace ACE SIMPLE Preview [PERSON_N…" at bounding box center [570, 235] width 754 height 470
click at [890, 22] on input "Search" at bounding box center [880, 20] width 89 height 12
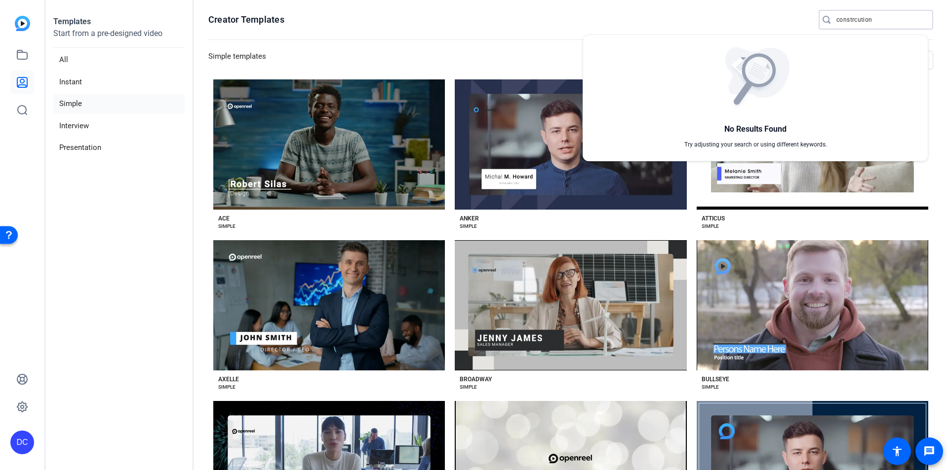
click at [866, 19] on div at bounding box center [474, 235] width 948 height 470
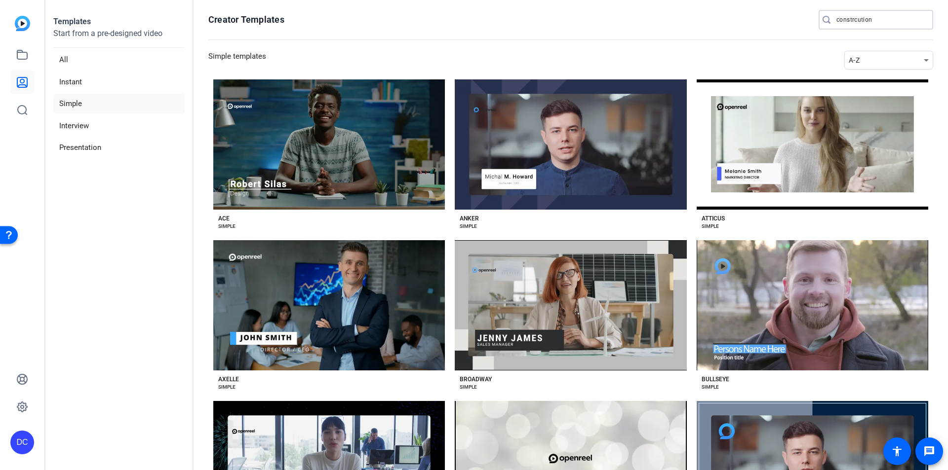
click at [849, 20] on input "constrcution" at bounding box center [880, 20] width 89 height 12
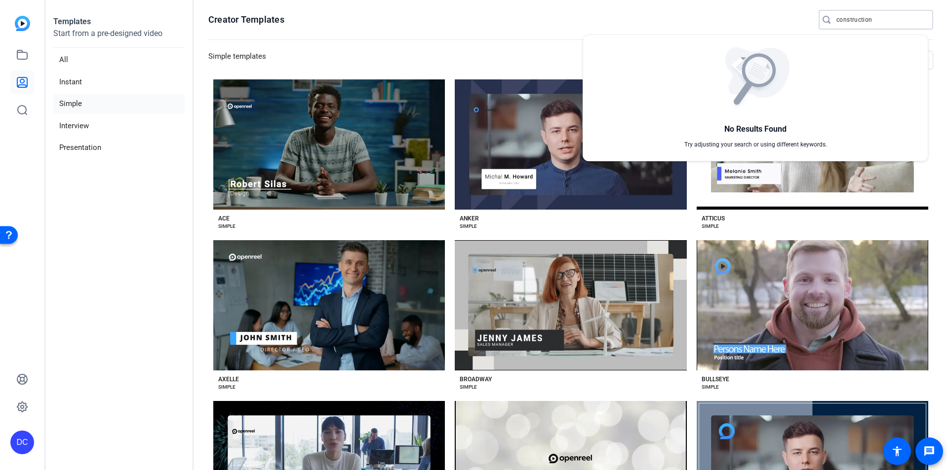
type input "construction"
click at [881, 15] on div at bounding box center [474, 235] width 948 height 470
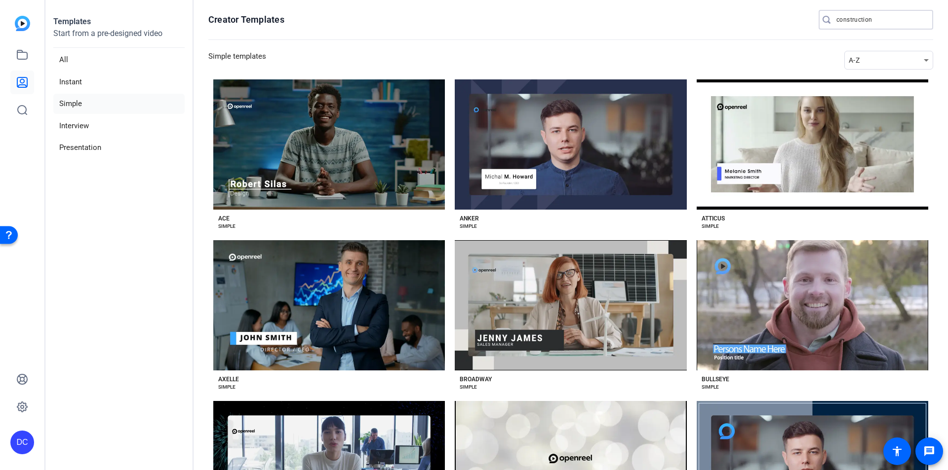
click at [883, 19] on input "construction" at bounding box center [880, 20] width 89 height 12
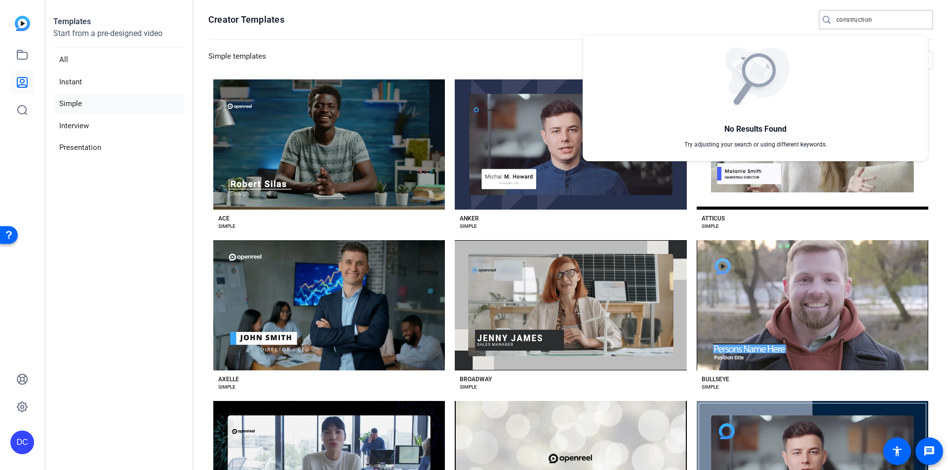
click at [414, 5] on div at bounding box center [474, 235] width 948 height 470
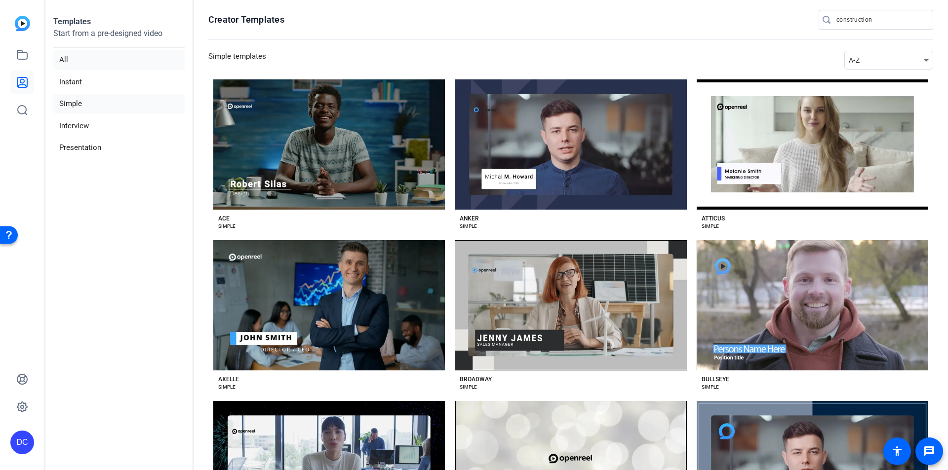
click at [98, 62] on li "All" at bounding box center [118, 60] width 131 height 20
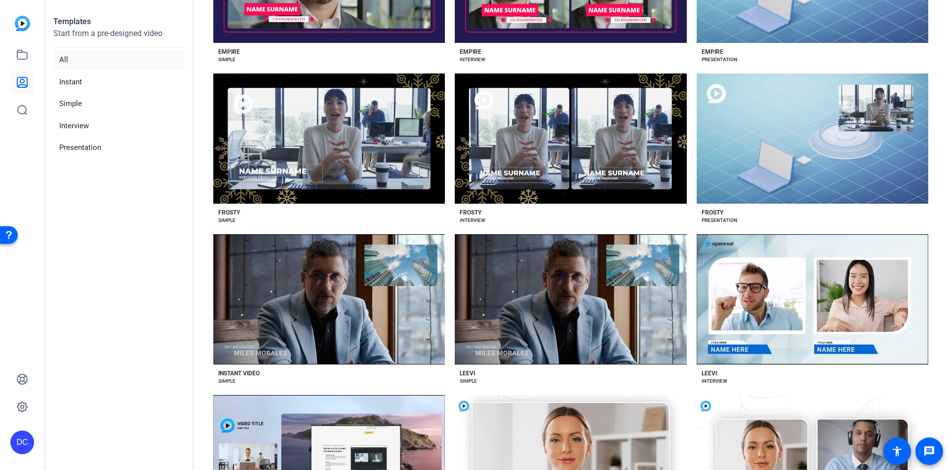
scroll to position [1430, 0]
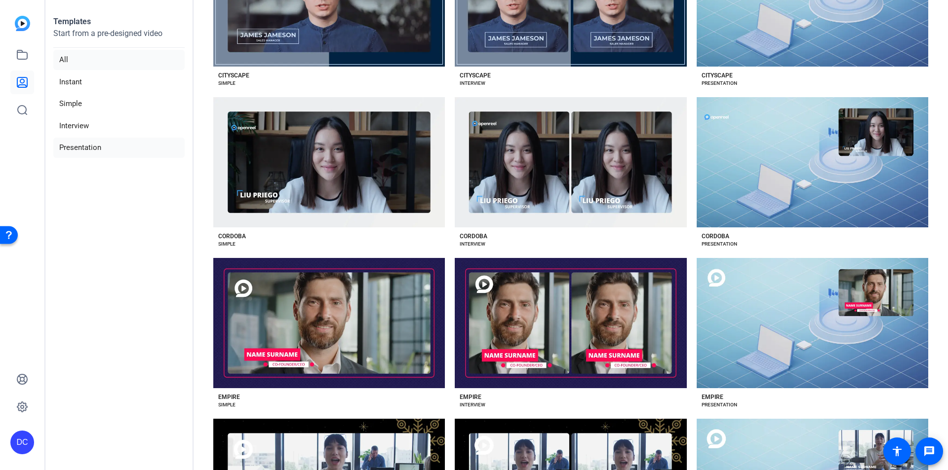
click at [94, 144] on li "Presentation" at bounding box center [118, 148] width 131 height 20
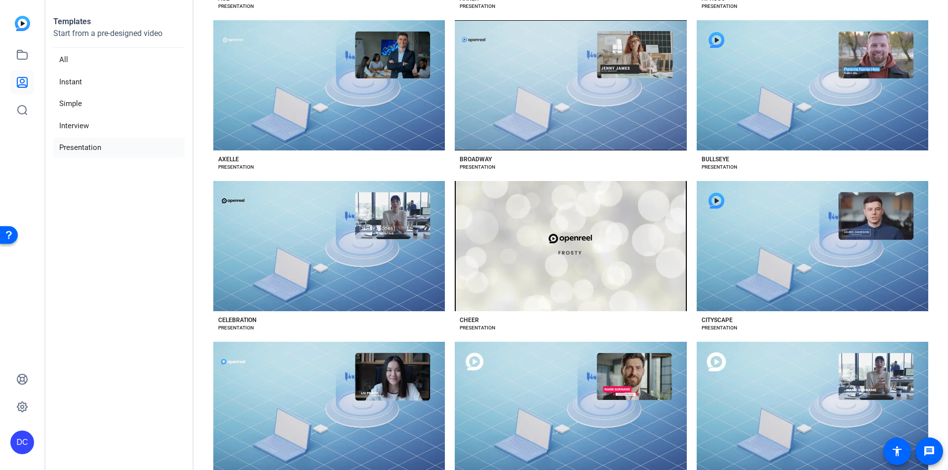
scroll to position [174, 0]
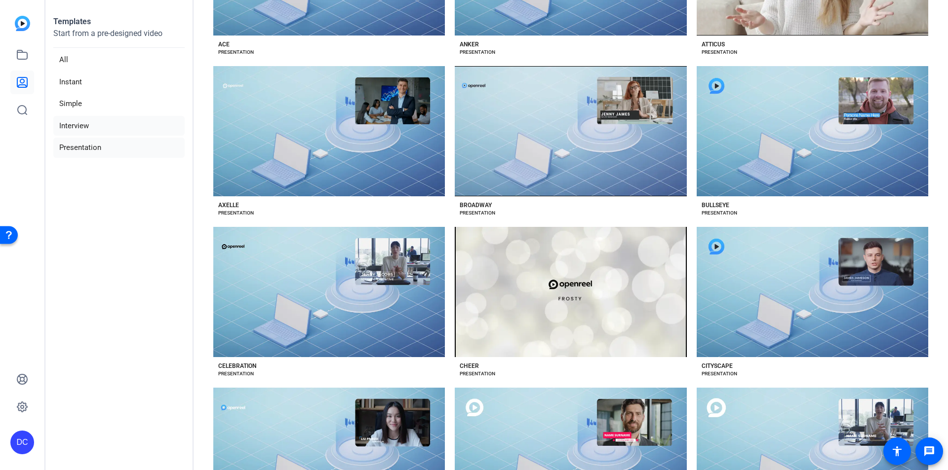
click at [76, 126] on li "Interview" at bounding box center [118, 126] width 131 height 20
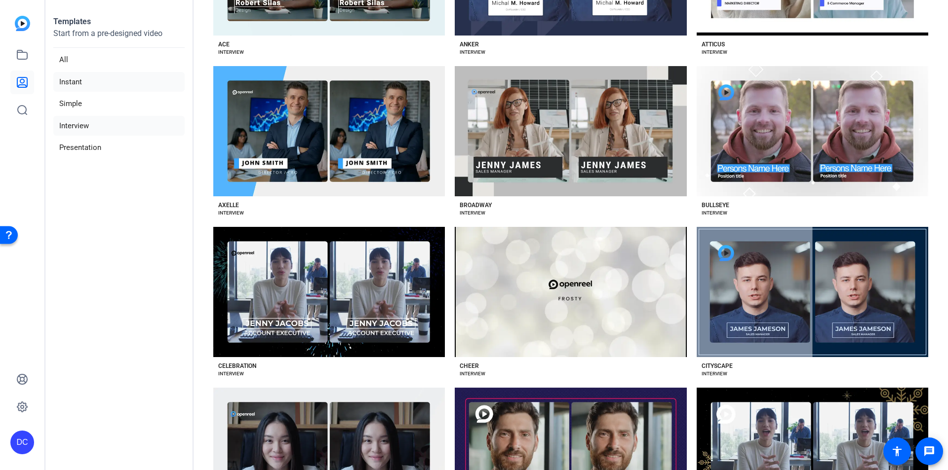
click at [71, 81] on li "Instant" at bounding box center [118, 82] width 131 height 20
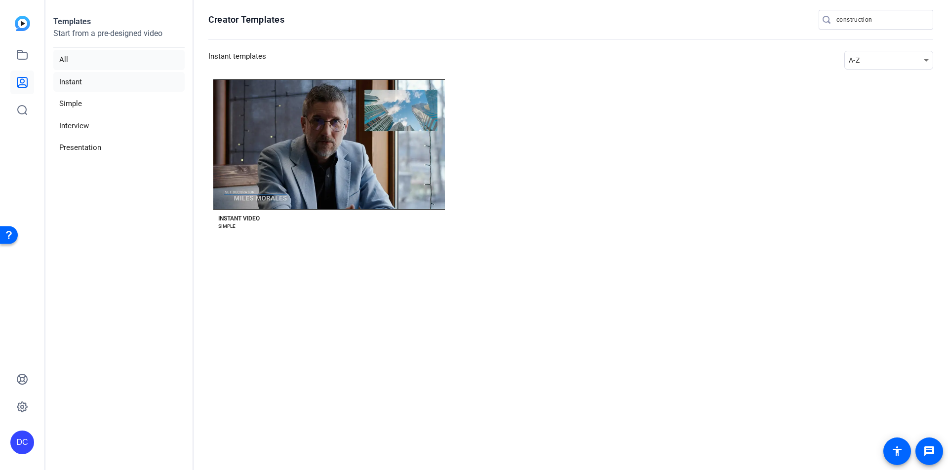
click at [77, 58] on li "All" at bounding box center [118, 60] width 131 height 20
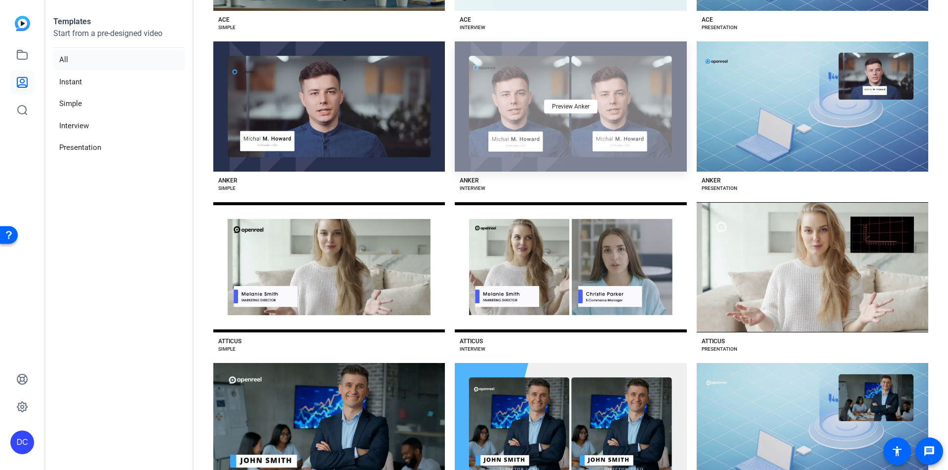
scroll to position [247, 0]
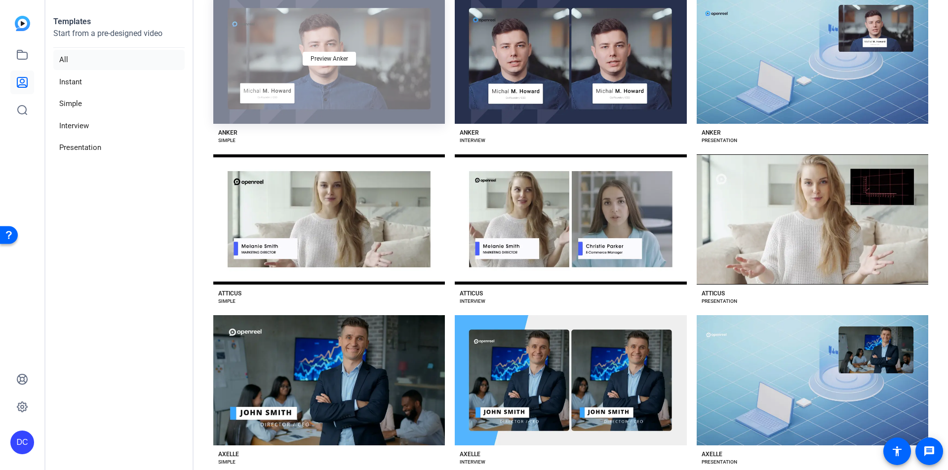
click at [386, 68] on div "Preview Anker" at bounding box center [328, 59] width 231 height 130
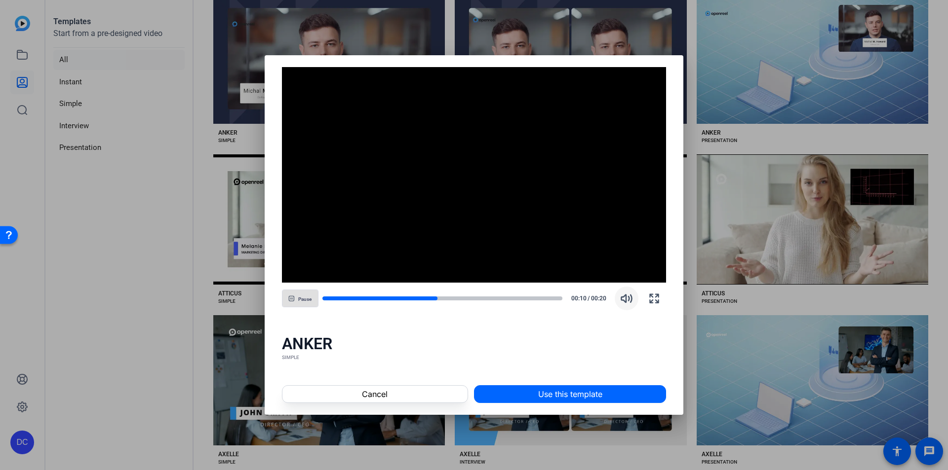
click at [631, 298] on icon "button" at bounding box center [626, 298] width 10 height 7
click at [469, 194] on video "Video Player" at bounding box center [474, 175] width 385 height 216
click at [293, 292] on span "button" at bounding box center [300, 299] width 36 height 24
click at [619, 305] on span "button" at bounding box center [627, 299] width 24 height 24
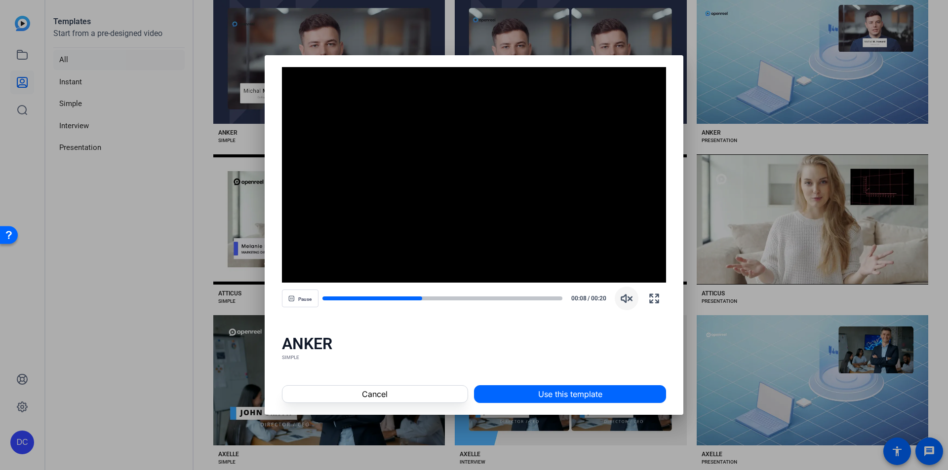
click at [619, 305] on span "button" at bounding box center [627, 299] width 24 height 24
click at [247, 194] on div at bounding box center [474, 235] width 948 height 470
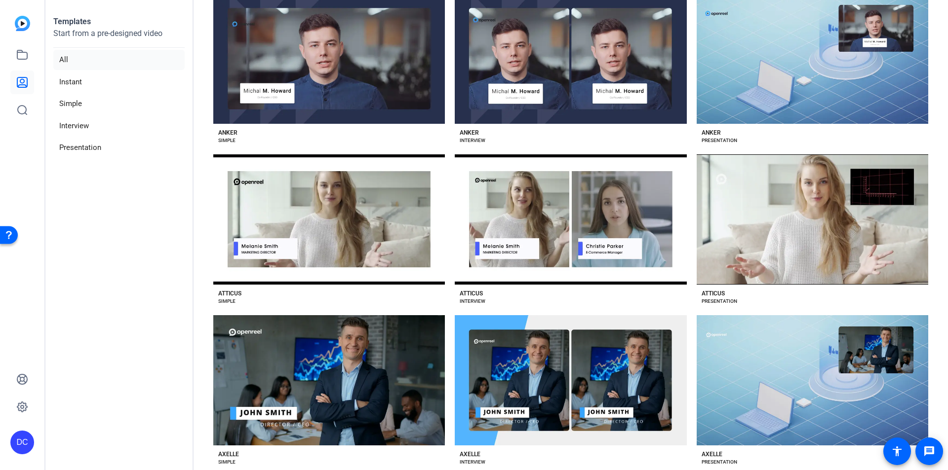
scroll to position [239, 0]
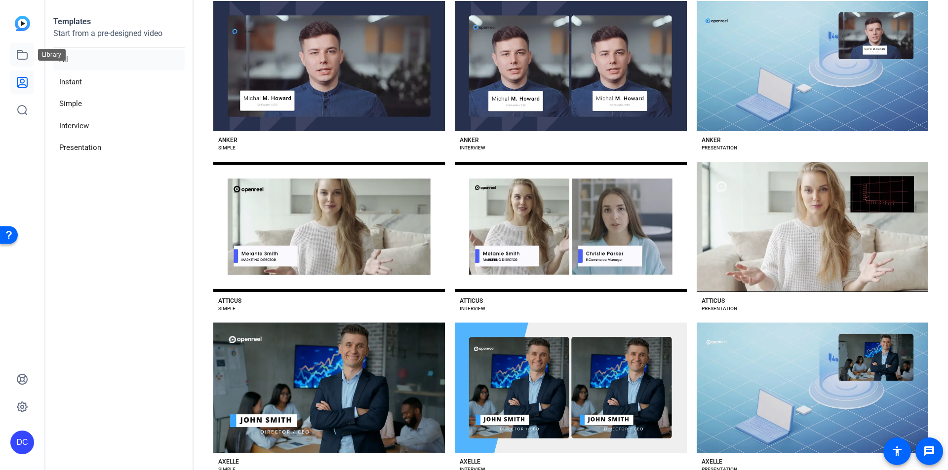
click at [22, 55] on icon at bounding box center [22, 55] width 12 height 12
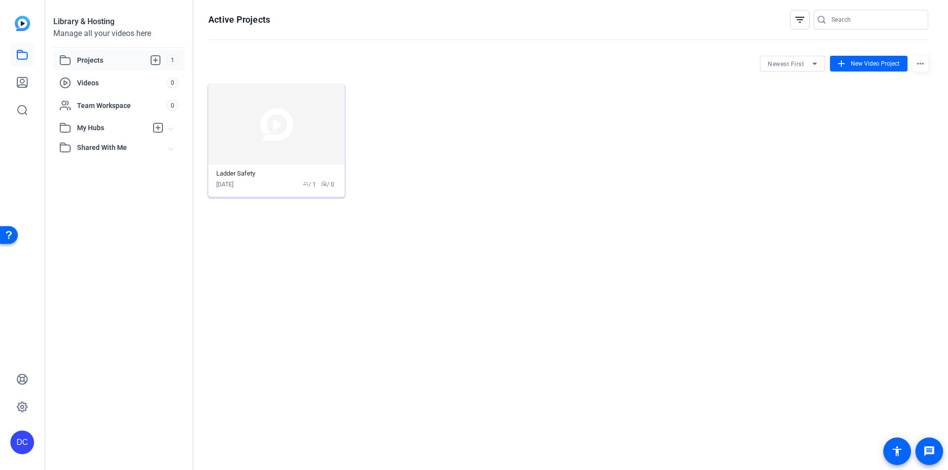
click at [275, 133] on img at bounding box center [276, 124] width 136 height 81
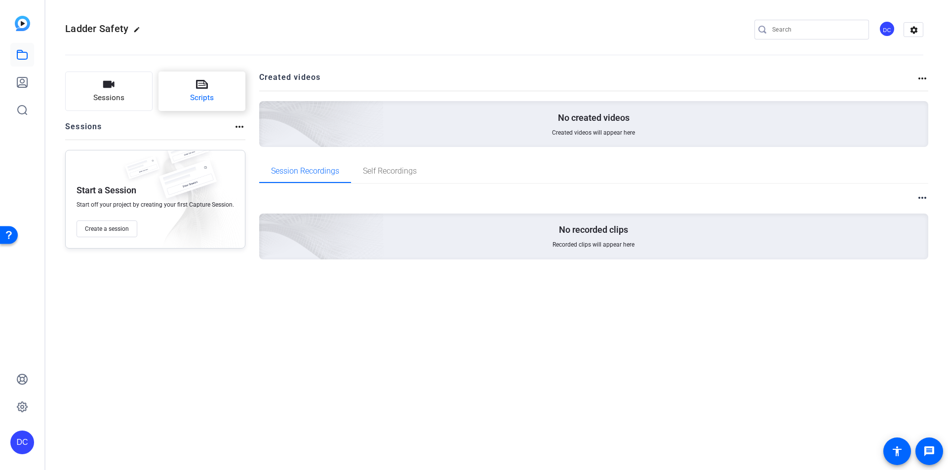
click at [206, 92] on span "Scripts" at bounding box center [202, 97] width 24 height 11
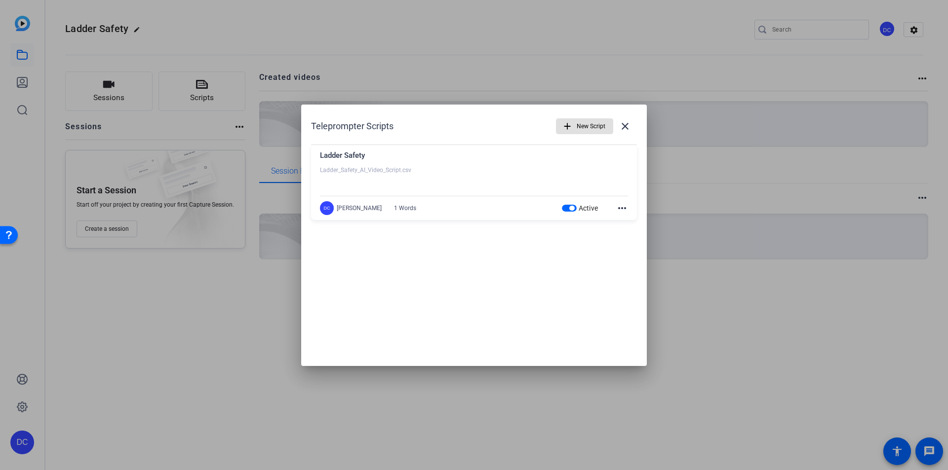
click at [394, 176] on div at bounding box center [474, 178] width 308 height 25
click at [621, 208] on mat-icon "more_horiz" at bounding box center [622, 208] width 12 height 12
click at [602, 245] on div at bounding box center [474, 235] width 948 height 470
click at [290, 129] on div at bounding box center [474, 235] width 948 height 470
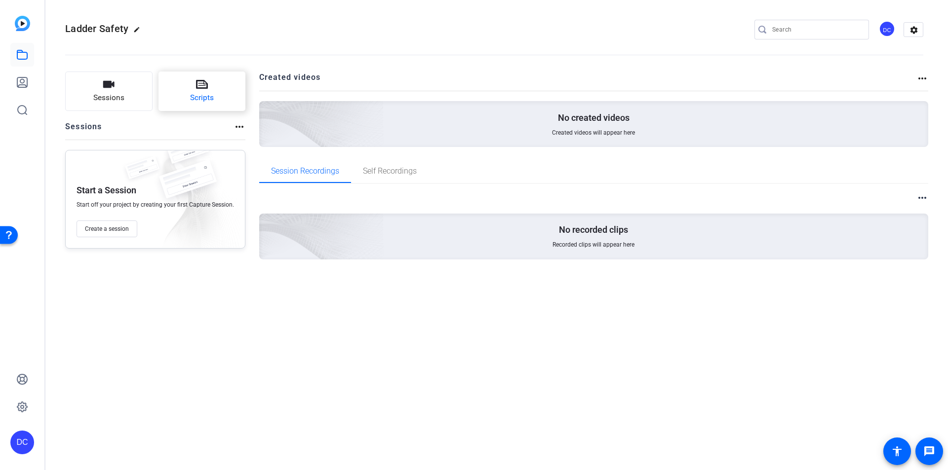
click at [204, 87] on icon at bounding box center [202, 84] width 12 height 12
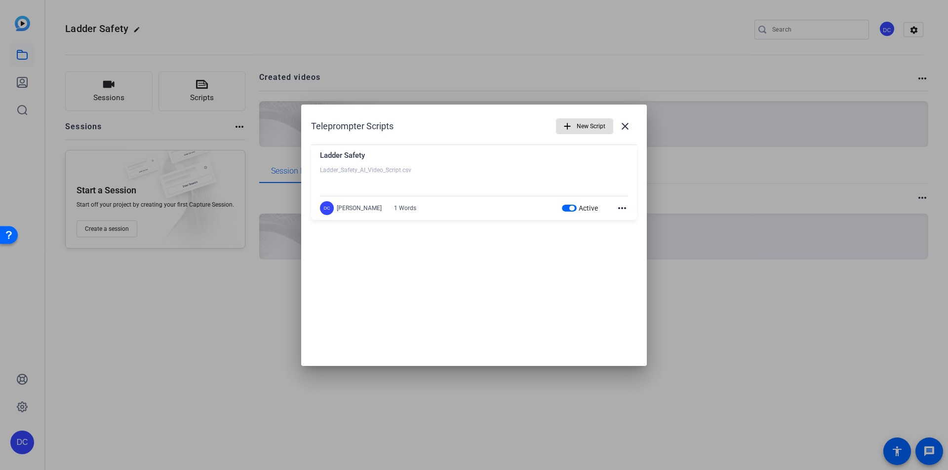
click at [409, 172] on div at bounding box center [474, 178] width 308 height 25
click at [418, 169] on div at bounding box center [474, 178] width 308 height 25
click at [351, 202] on div "DC [PERSON_NAME] 1 Words" at bounding box center [373, 208] width 106 height 14
click at [585, 123] on span "New Script" at bounding box center [591, 126] width 29 height 19
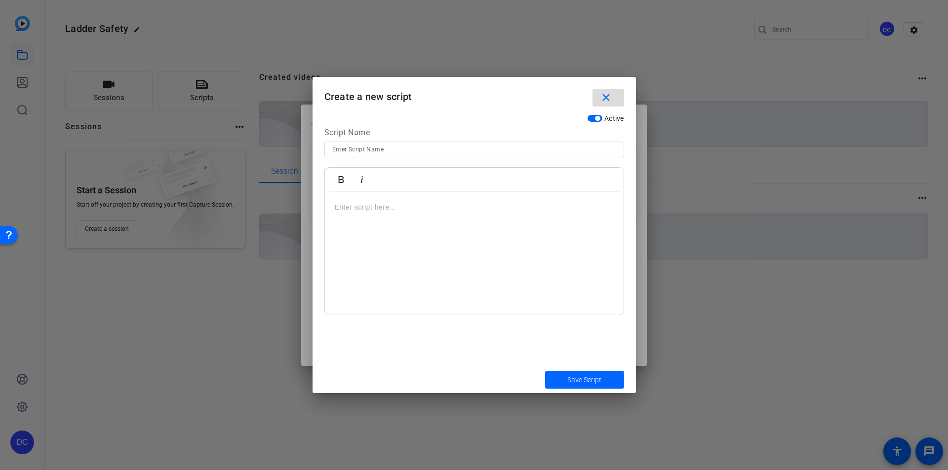
click at [606, 98] on mat-icon "close" at bounding box center [606, 98] width 12 height 12
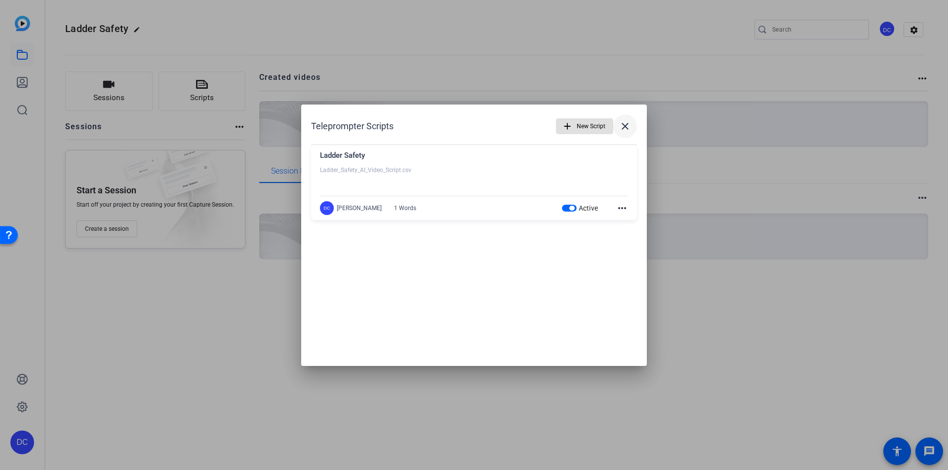
click at [625, 129] on mat-icon "close" at bounding box center [625, 126] width 12 height 12
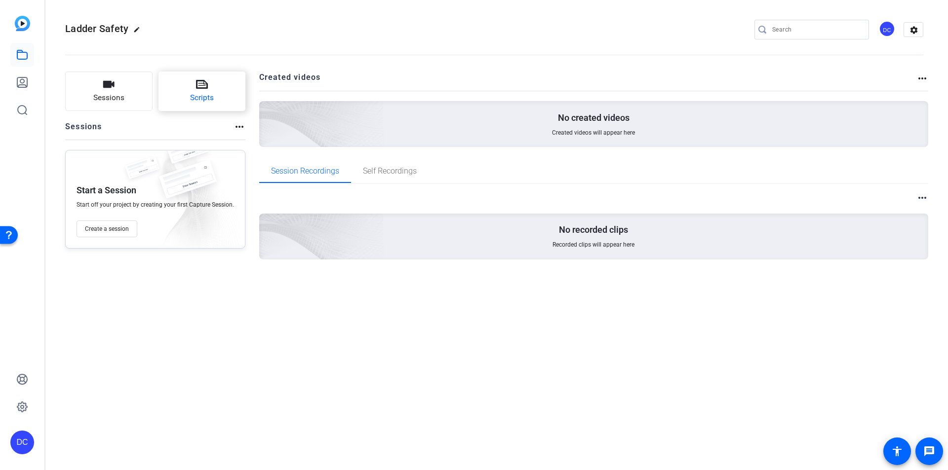
click at [218, 95] on button "Scripts" at bounding box center [201, 91] width 87 height 39
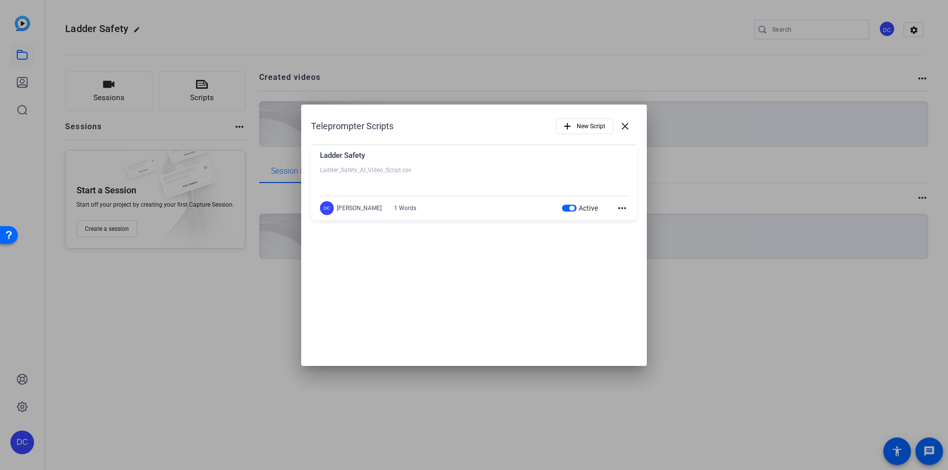
click at [387, 169] on div at bounding box center [474, 178] width 308 height 25
click at [350, 165] on div "Ladder Safety" at bounding box center [474, 158] width 308 height 16
click at [572, 208] on span "button" at bounding box center [571, 208] width 5 height 5
click at [572, 208] on label "Inactive" at bounding box center [584, 208] width 27 height 10
click at [571, 208] on button "Inactive" at bounding box center [563, 208] width 15 height 7
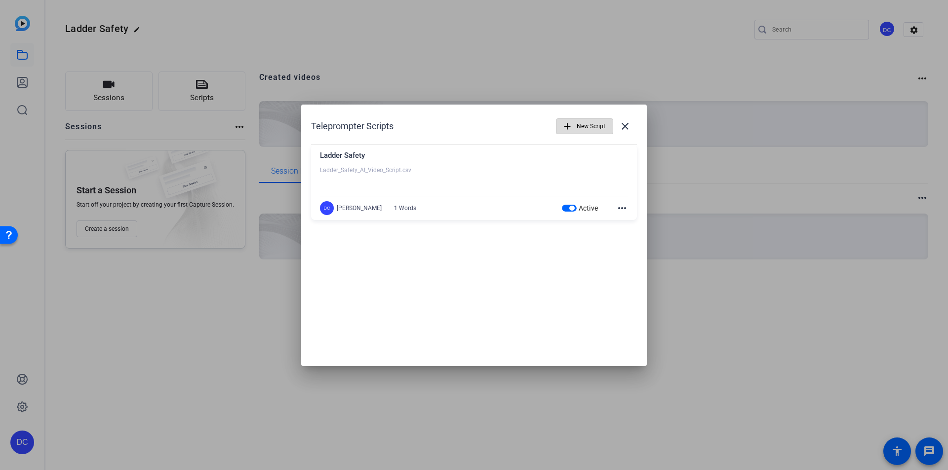
click at [586, 128] on span "New Script" at bounding box center [591, 126] width 29 height 19
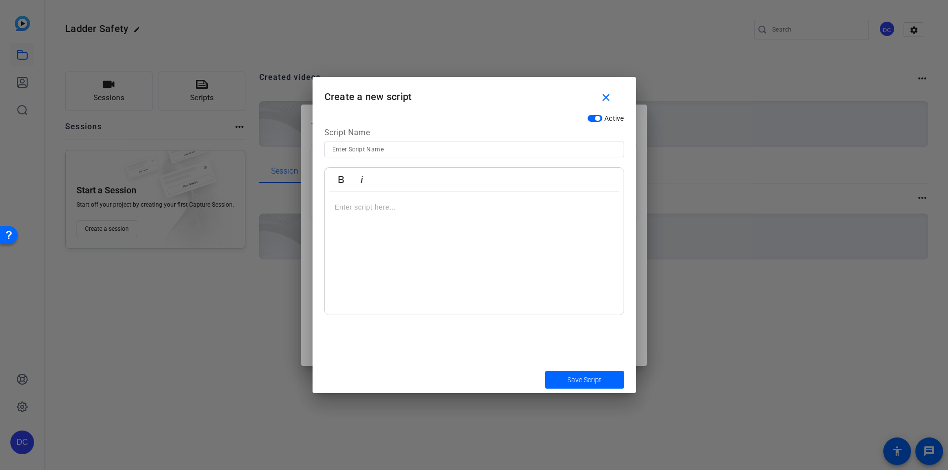
click at [359, 215] on div at bounding box center [474, 253] width 299 height 123
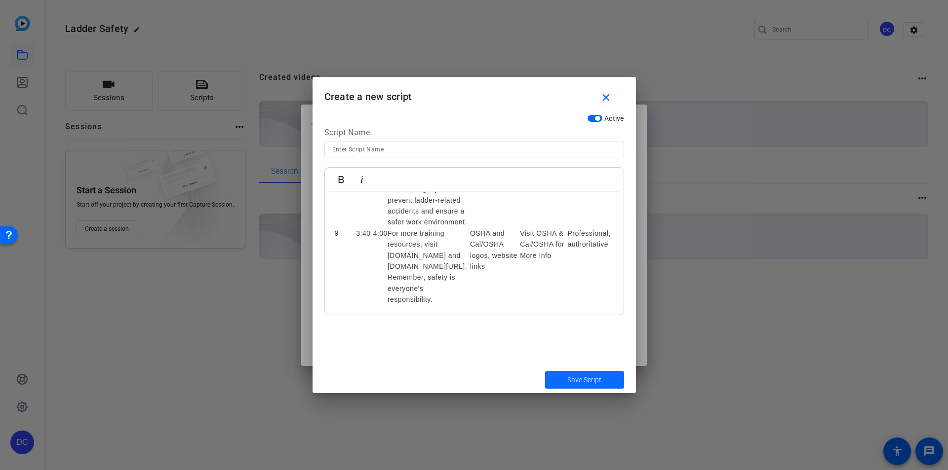
click at [604, 383] on span "submit" at bounding box center [584, 380] width 79 height 24
click at [586, 378] on span "Save Script" at bounding box center [584, 380] width 34 height 10
click at [378, 150] on input at bounding box center [474, 150] width 284 height 12
type input "Ladder Safety"
click at [545, 371] on button "Save Script" at bounding box center [584, 380] width 79 height 18
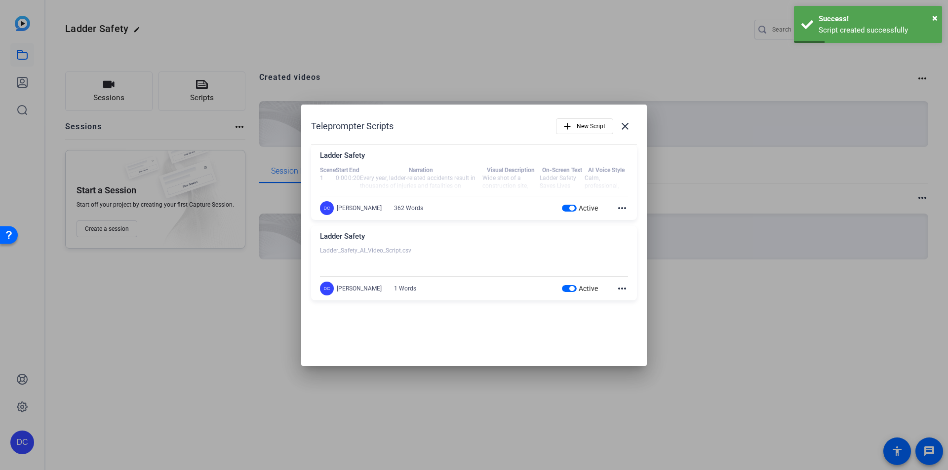
click at [572, 288] on span "button" at bounding box center [571, 288] width 5 height 5
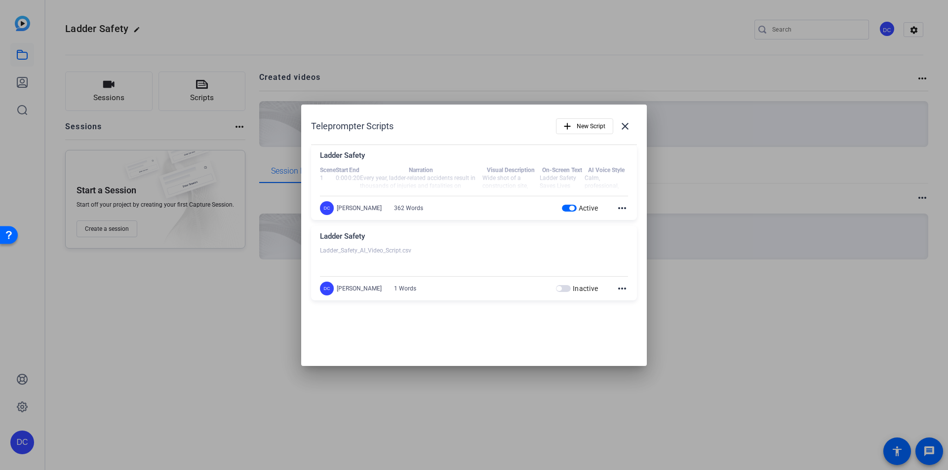
click at [621, 288] on mat-icon "more_horiz" at bounding box center [622, 289] width 12 height 12
click at [635, 315] on span "Delete" at bounding box center [643, 316] width 39 height 12
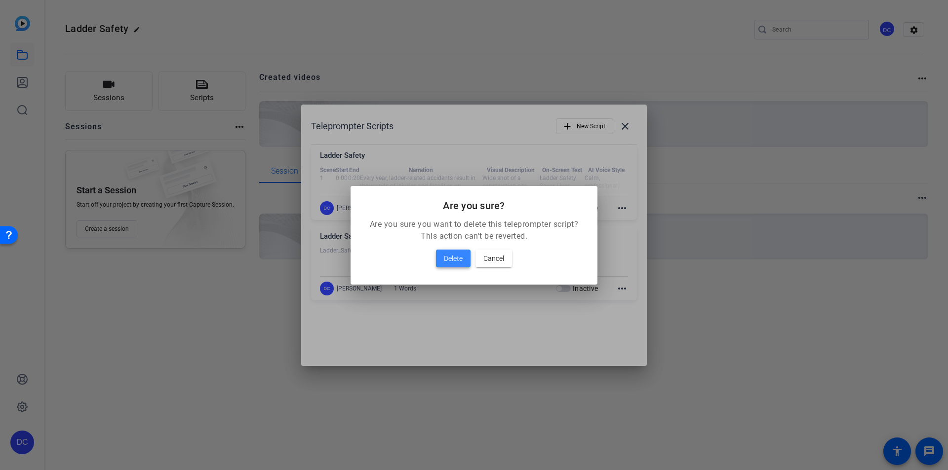
click at [457, 260] on span "Delete" at bounding box center [453, 259] width 19 height 12
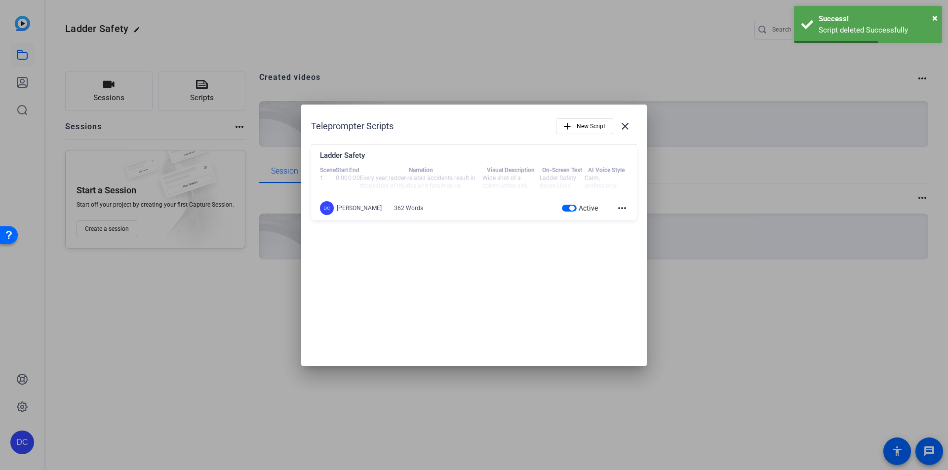
click at [703, 253] on div at bounding box center [474, 235] width 948 height 470
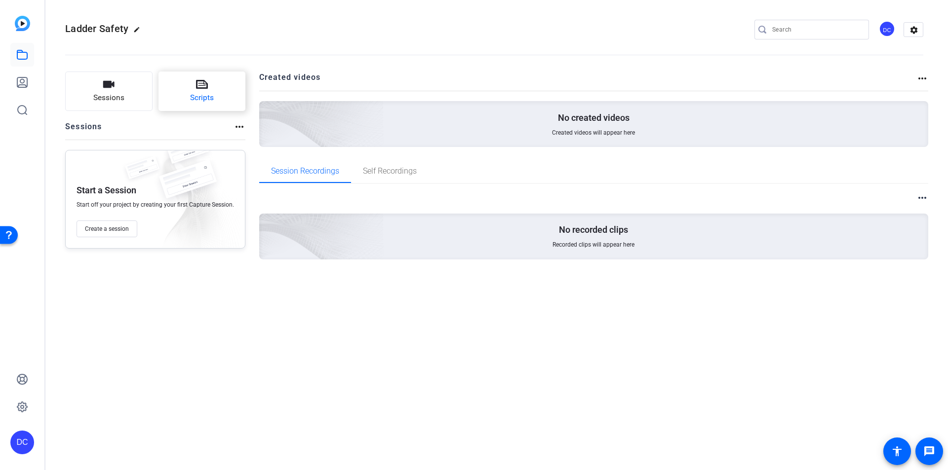
click at [193, 90] on button "Scripts" at bounding box center [201, 91] width 87 height 39
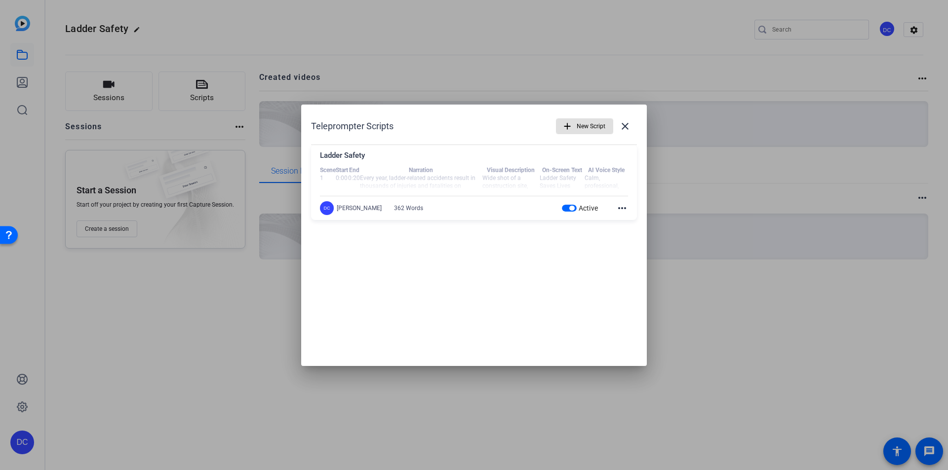
click at [473, 248] on div "Teleprompter Scripts add New Script close Ladder Safety Scene Start End Narrati…" at bounding box center [474, 236] width 346 height 262
click at [273, 126] on div at bounding box center [474, 235] width 948 height 470
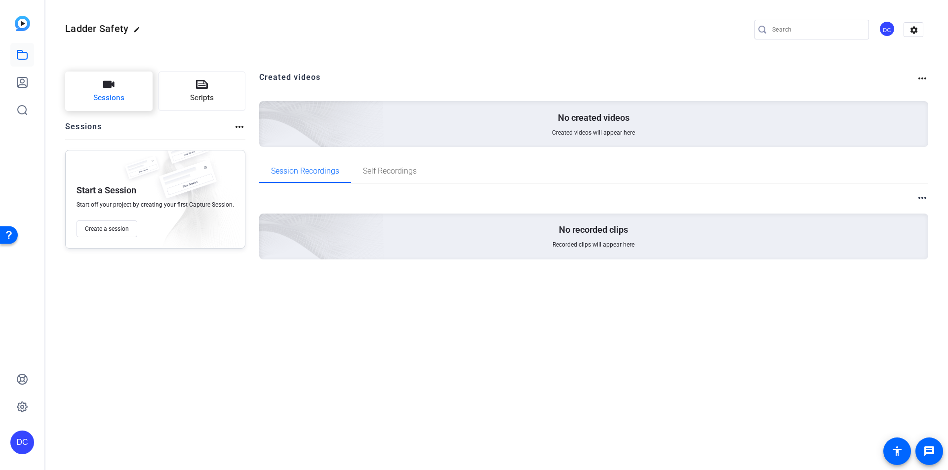
click at [111, 94] on span "Sessions" at bounding box center [108, 97] width 31 height 11
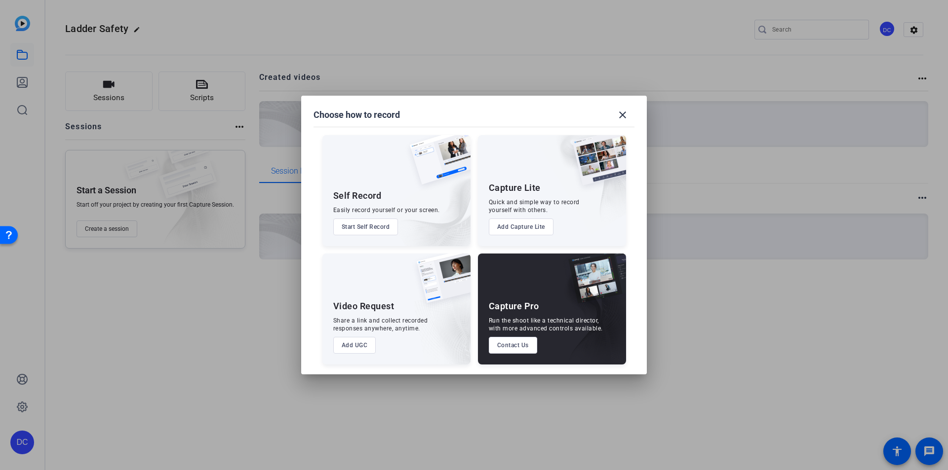
click at [359, 348] on button "Add UGC" at bounding box center [354, 345] width 43 height 17
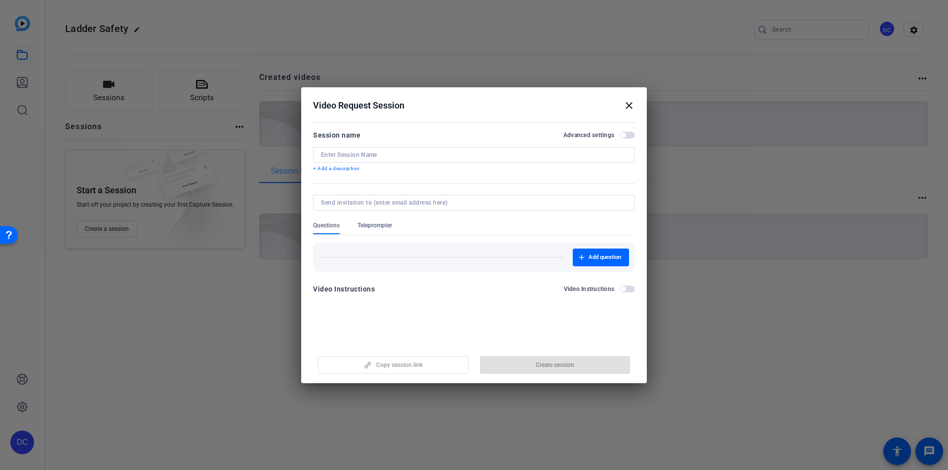
click at [364, 155] on input at bounding box center [474, 155] width 306 height 8
type input "Ladder Safety"
click at [356, 202] on input at bounding box center [472, 203] width 302 height 8
click at [384, 226] on span "Teleprompter" at bounding box center [374, 226] width 35 height 8
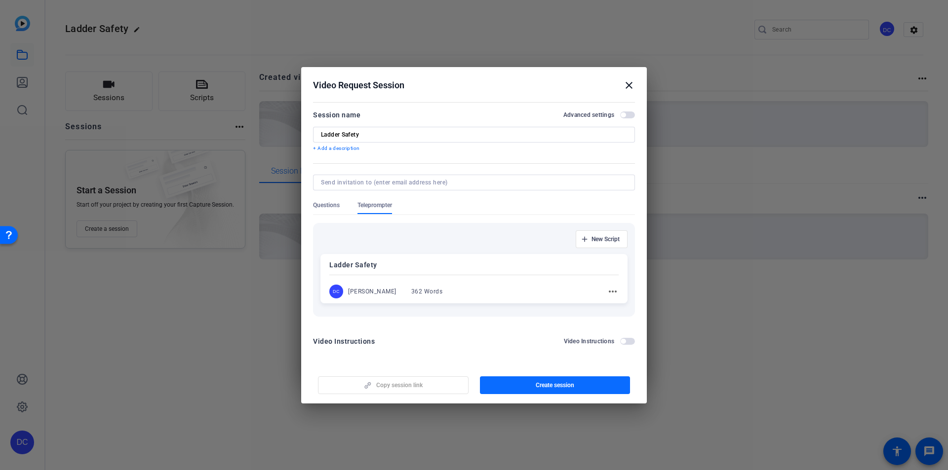
click at [566, 385] on span "Create session" at bounding box center [555, 386] width 39 height 8
click at [566, 385] on span "Update session" at bounding box center [555, 386] width 40 height 8
click at [757, 315] on div at bounding box center [474, 235] width 948 height 470
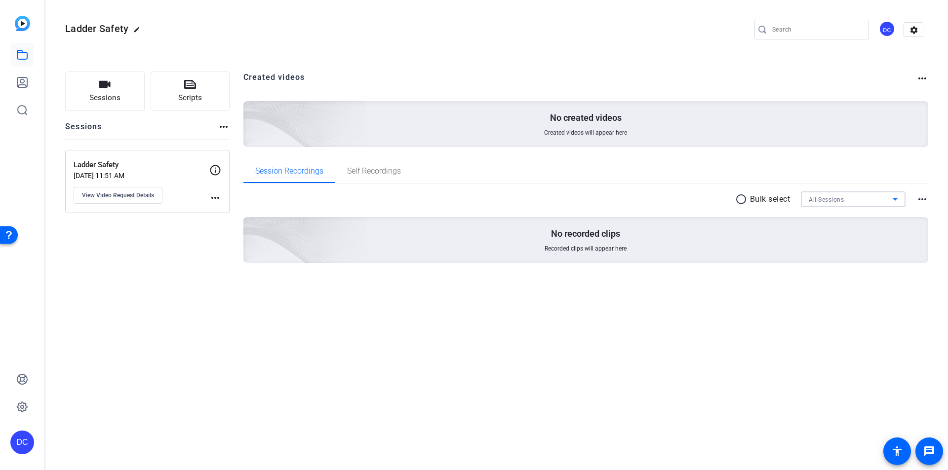
click at [876, 201] on div "All Sessions" at bounding box center [851, 199] width 84 height 12
click at [850, 234] on mat-option "Ladder Safety" at bounding box center [853, 235] width 105 height 16
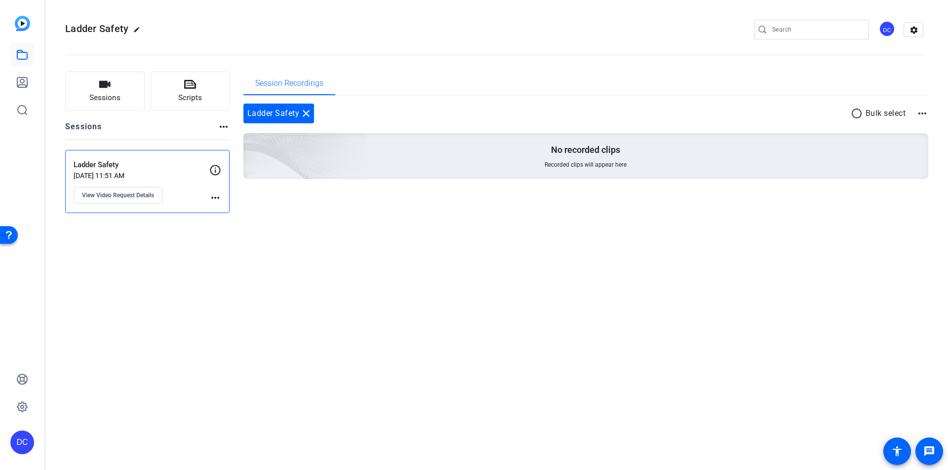
click at [581, 149] on p "No recorded clips" at bounding box center [585, 150] width 69 height 12
click at [855, 112] on mat-icon "radio_button_unchecked" at bounding box center [857, 114] width 15 height 12
click at [577, 148] on p "No recorded clips" at bounding box center [585, 150] width 69 height 12
click at [281, 81] on span "Session Recordings" at bounding box center [289, 83] width 68 height 8
click at [122, 198] on span "View Video Request Details" at bounding box center [118, 196] width 72 height 8
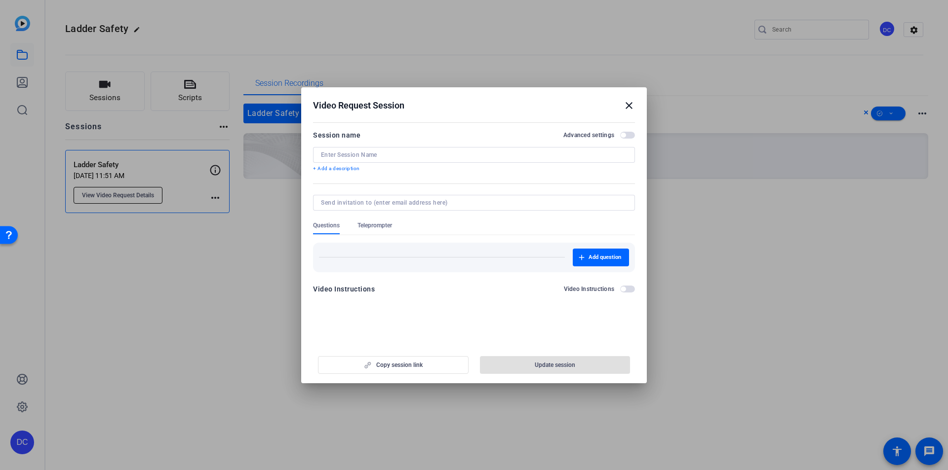
type input "Ladder Safety"
click at [562, 363] on span "Update session" at bounding box center [555, 365] width 40 height 8
click at [236, 319] on div at bounding box center [474, 235] width 948 height 470
click at [634, 103] on mat-icon "close" at bounding box center [629, 106] width 12 height 12
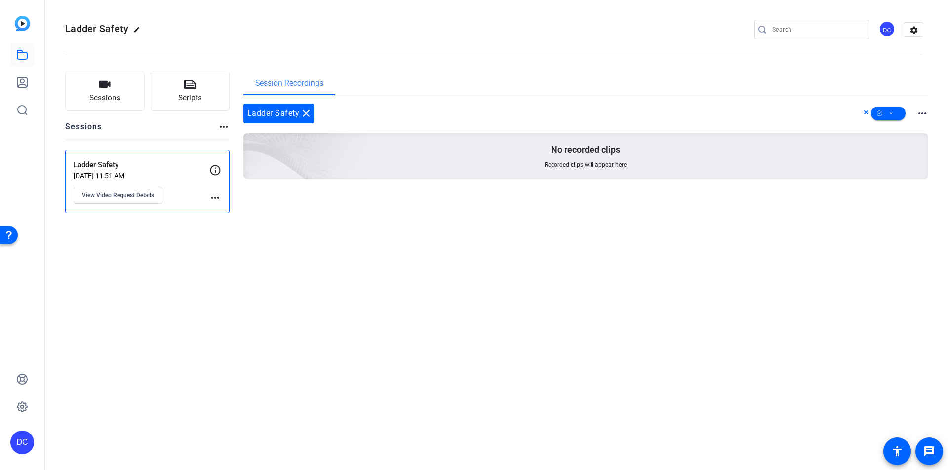
drag, startPoint x: 570, startPoint y: 144, endPoint x: 565, endPoint y: 148, distance: 6.0
click at [571, 145] on p "No recorded clips" at bounding box center [585, 150] width 69 height 12
click at [532, 152] on div "No recorded clips Recorded clips will appear here" at bounding box center [585, 156] width 685 height 46
drag, startPoint x: 532, startPoint y: 152, endPoint x: 495, endPoint y: 160, distance: 38.1
click at [495, 160] on div "No recorded clips Recorded clips will appear here" at bounding box center [585, 156] width 685 height 46
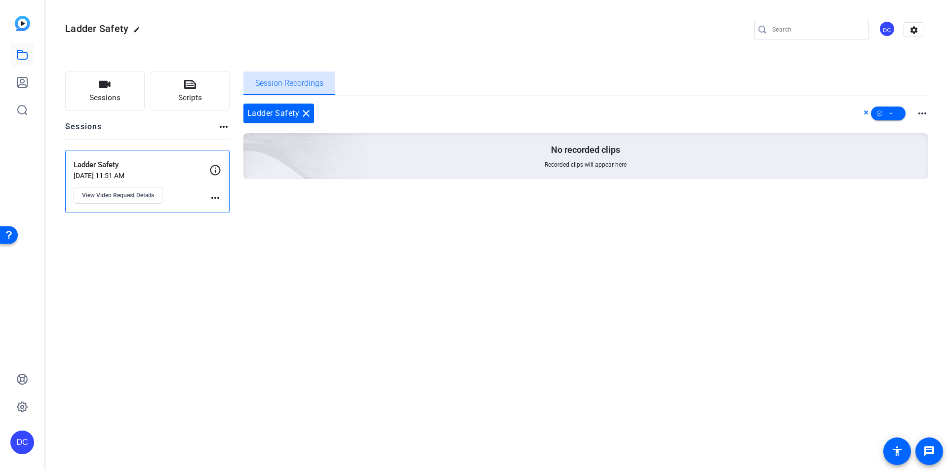
click at [292, 80] on span "Session Recordings" at bounding box center [289, 83] width 68 height 8
click at [889, 115] on icon at bounding box center [890, 114] width 5 height 12
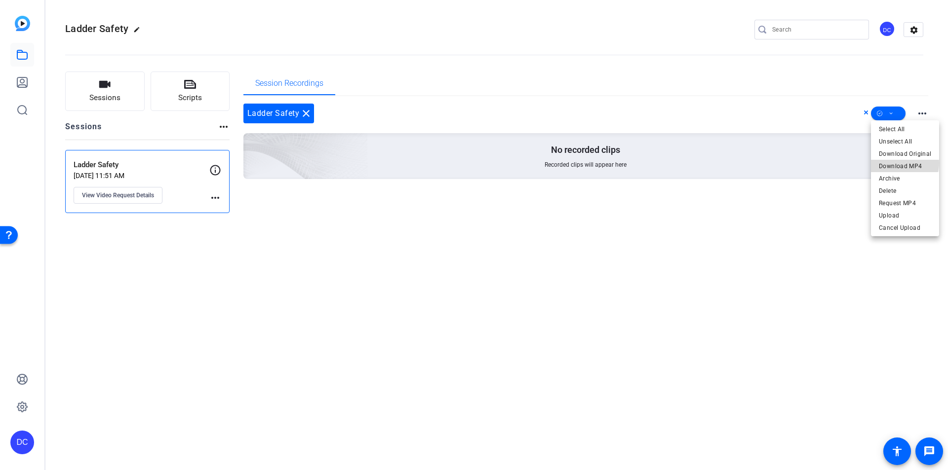
click at [903, 163] on span "Download MP4" at bounding box center [905, 166] width 52 height 12
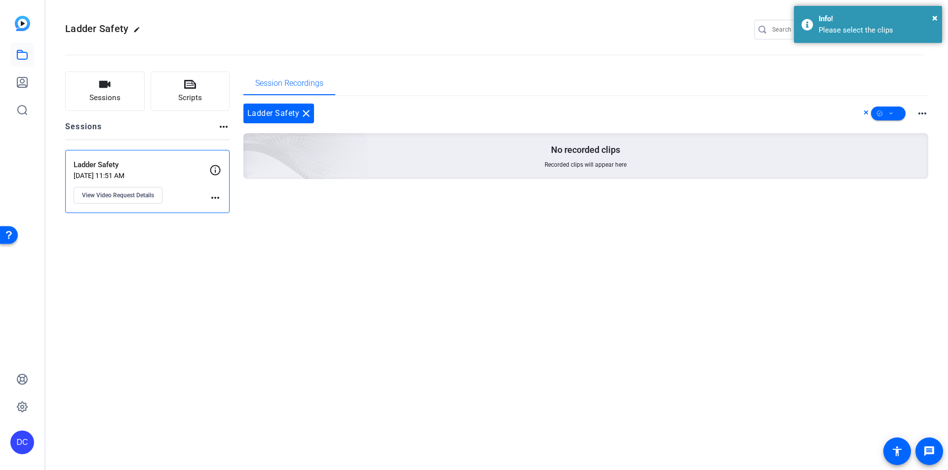
drag, startPoint x: 552, startPoint y: 138, endPoint x: 475, endPoint y: 141, distance: 77.0
click at [542, 141] on div "No recorded clips Recorded clips will appear here" at bounding box center [585, 156] width 685 height 46
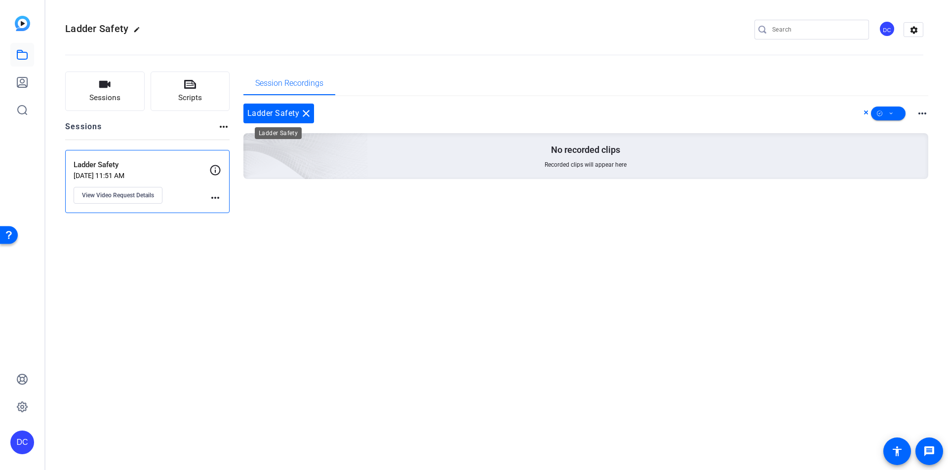
drag, startPoint x: 279, startPoint y: 122, endPoint x: 281, endPoint y: 112, distance: 10.6
click at [279, 121] on div "Ladder Safety close" at bounding box center [278, 114] width 71 height 20
click at [281, 111] on div "Ladder Safety close" at bounding box center [278, 114] width 71 height 20
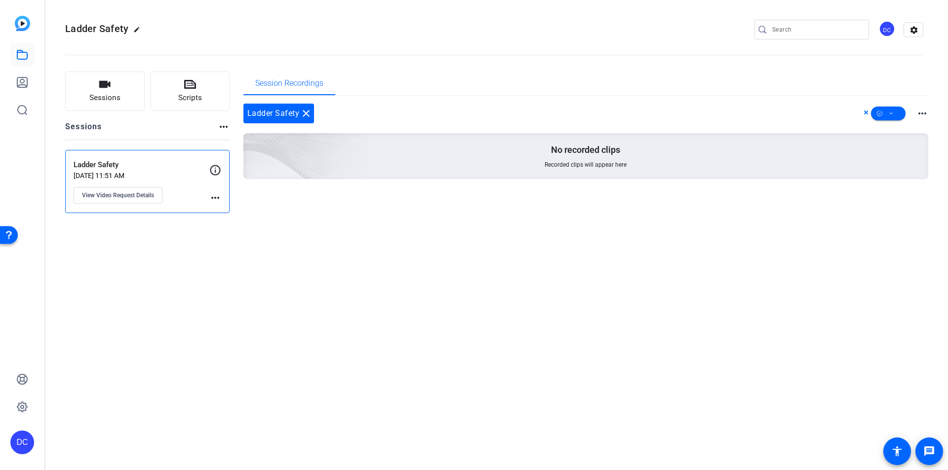
click at [367, 161] on img at bounding box center [250, 143] width 235 height 214
click at [886, 112] on span at bounding box center [888, 114] width 35 height 24
click at [888, 126] on span "Select All" at bounding box center [905, 129] width 52 height 12
click at [812, 156] on div at bounding box center [474, 235] width 948 height 470
drag, startPoint x: 812, startPoint y: 156, endPoint x: 525, endPoint y: 171, distance: 287.6
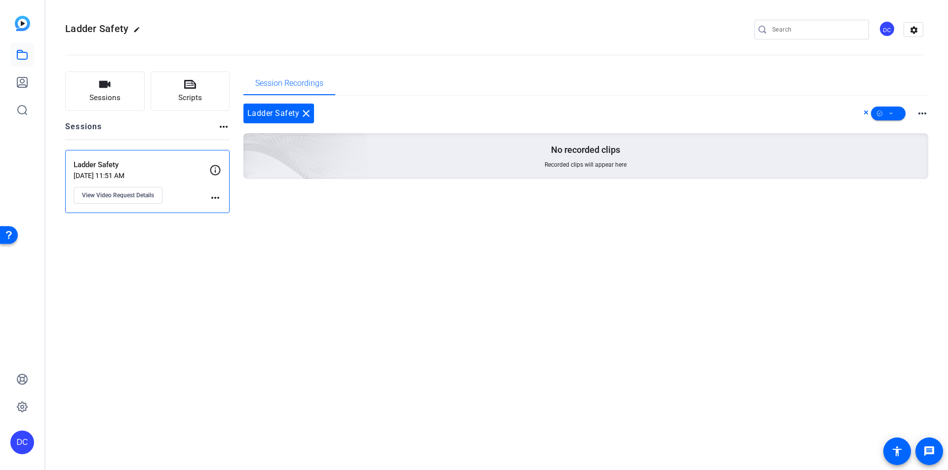
click at [525, 171] on div "No recorded clips Recorded clips will appear here" at bounding box center [585, 156] width 685 height 46
click at [512, 183] on div "Ladder Safety close more_horiz No recorded clips Recorded clips will appear here" at bounding box center [585, 153] width 685 height 115
click at [499, 222] on div "Sessions Scripts Sessions more_horiz Ladder Safety [DATE] 11:51 AM View Video R…" at bounding box center [493, 142] width 897 height 166
drag, startPoint x: 499, startPoint y: 219, endPoint x: 390, endPoint y: 237, distance: 110.1
click at [390, 237] on div "Ladder Safety edit DC settings Sessions Scripts Sessions more_horiz Ladder Safe…" at bounding box center [496, 235] width 902 height 470
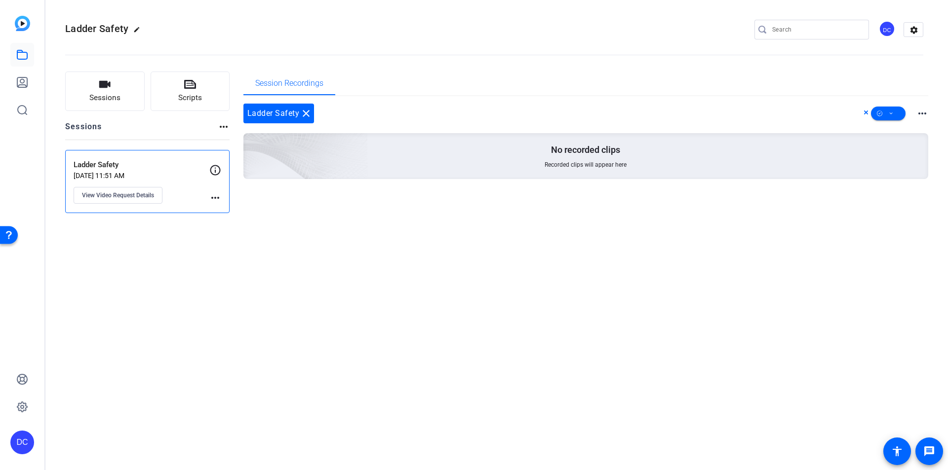
click at [213, 199] on mat-icon "more_horiz" at bounding box center [215, 198] width 12 height 12
click at [185, 210] on div at bounding box center [474, 235] width 948 height 470
click at [187, 90] on icon at bounding box center [190, 84] width 12 height 12
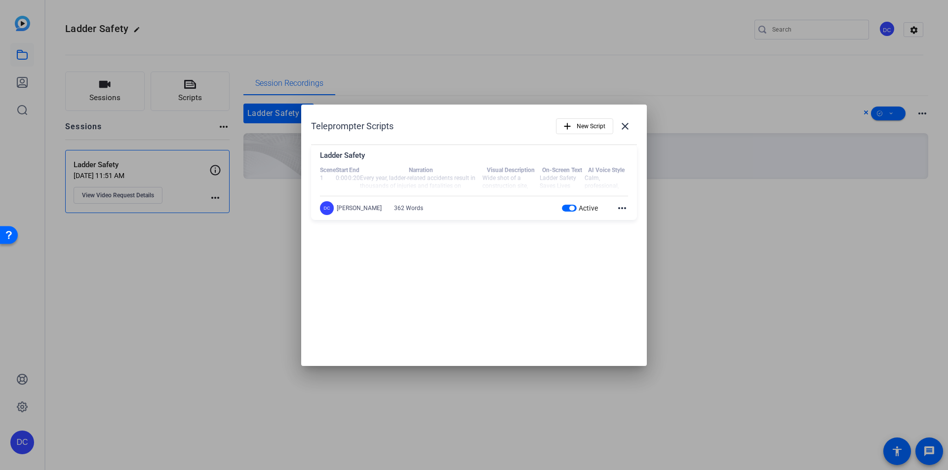
click at [515, 170] on div at bounding box center [474, 178] width 308 height 25
click at [459, 271] on div "Teleprompter Scripts add New Script close Ladder Safety Scene Start End Narrati…" at bounding box center [474, 236] width 346 height 262
click at [734, 250] on div at bounding box center [474, 235] width 948 height 470
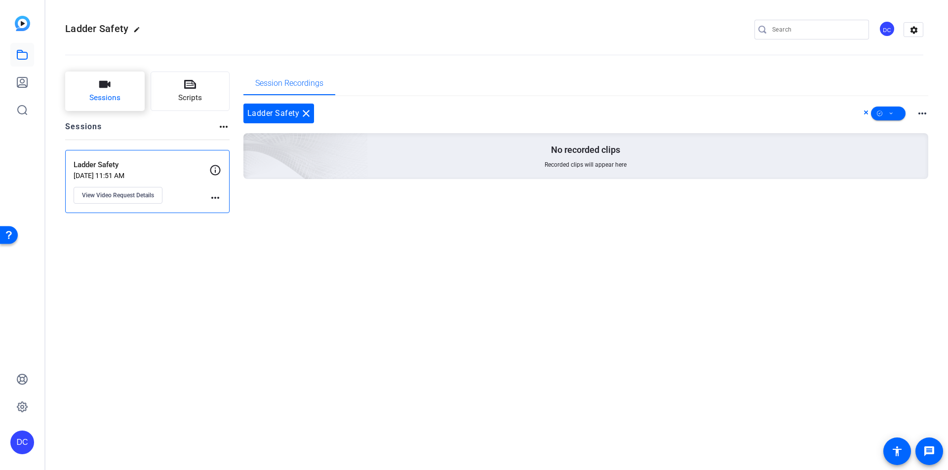
click at [122, 91] on button "Sessions" at bounding box center [104, 91] width 79 height 39
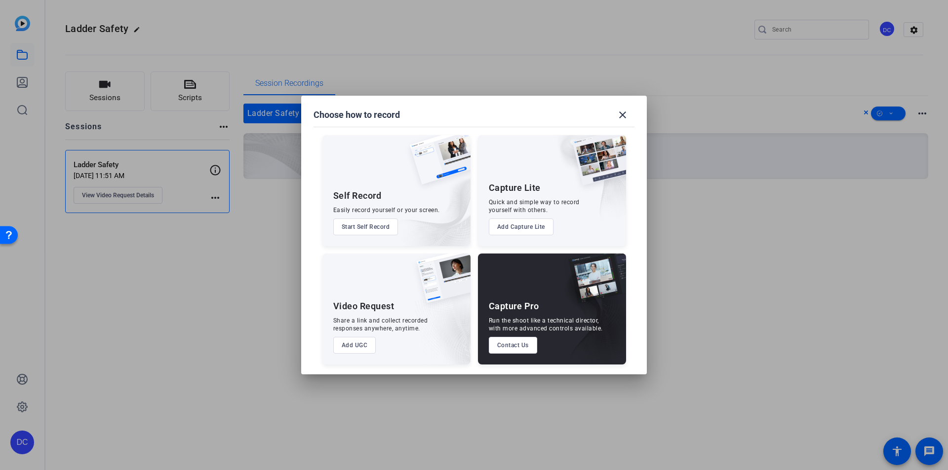
click at [356, 346] on button "Add UGC" at bounding box center [354, 345] width 43 height 17
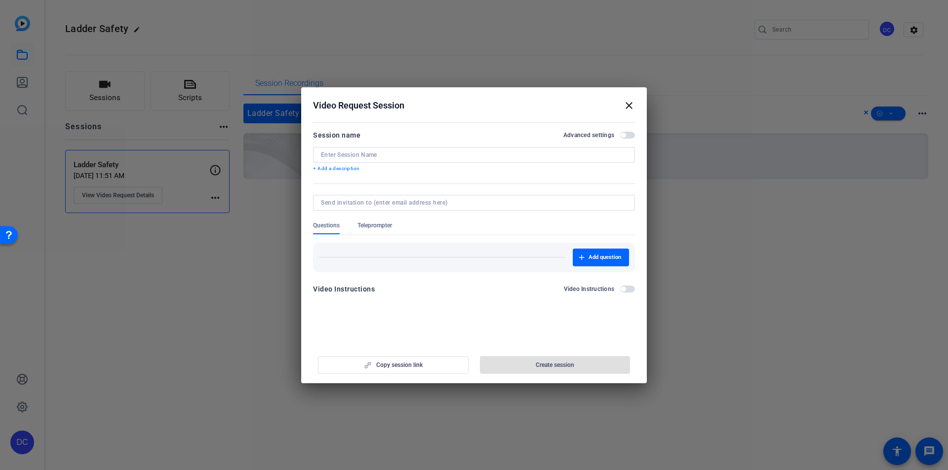
click at [627, 104] on mat-icon "close" at bounding box center [629, 106] width 12 height 12
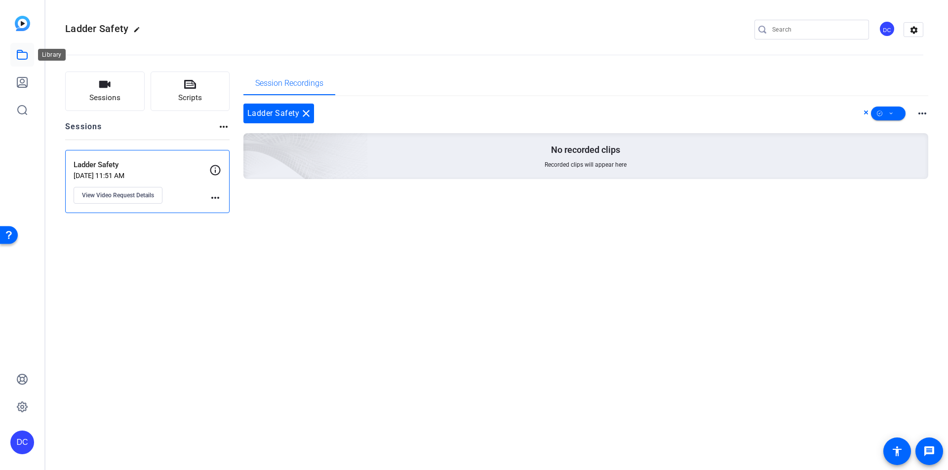
click at [21, 53] on icon at bounding box center [22, 55] width 12 height 12
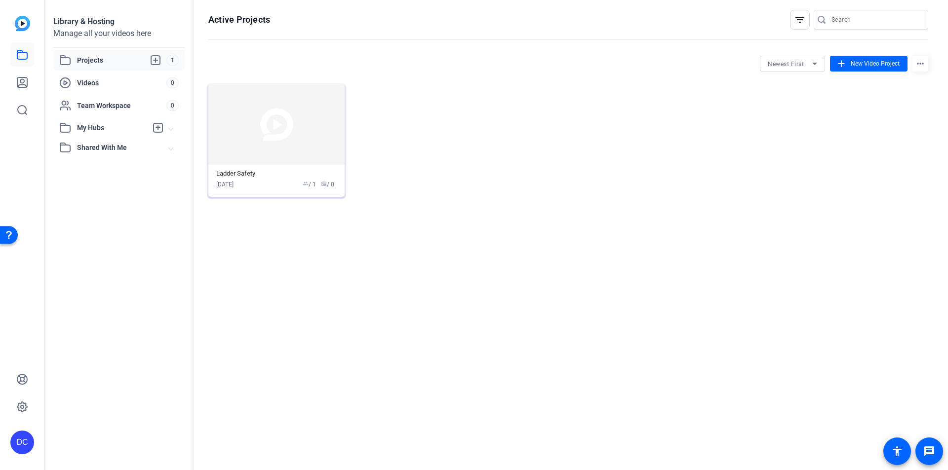
click at [322, 187] on span "radio / 0" at bounding box center [327, 184] width 13 height 9
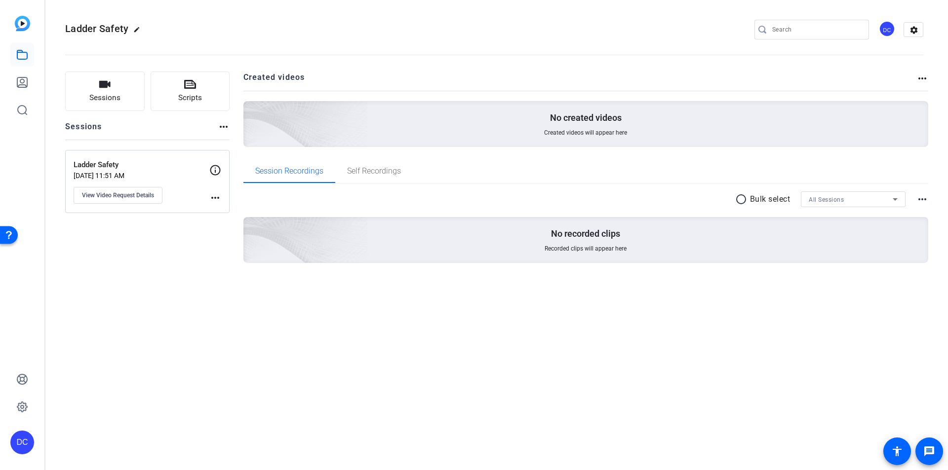
click at [23, 23] on img at bounding box center [22, 23] width 15 height 15
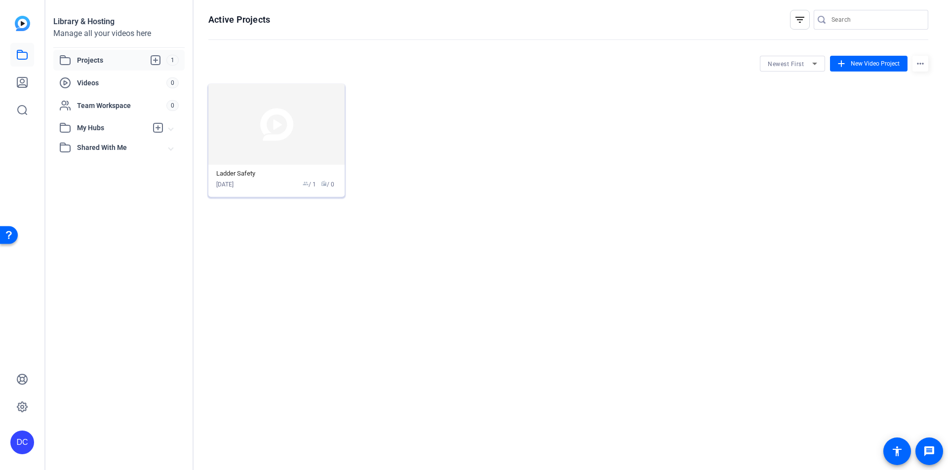
click at [277, 126] on img at bounding box center [276, 124] width 136 height 81
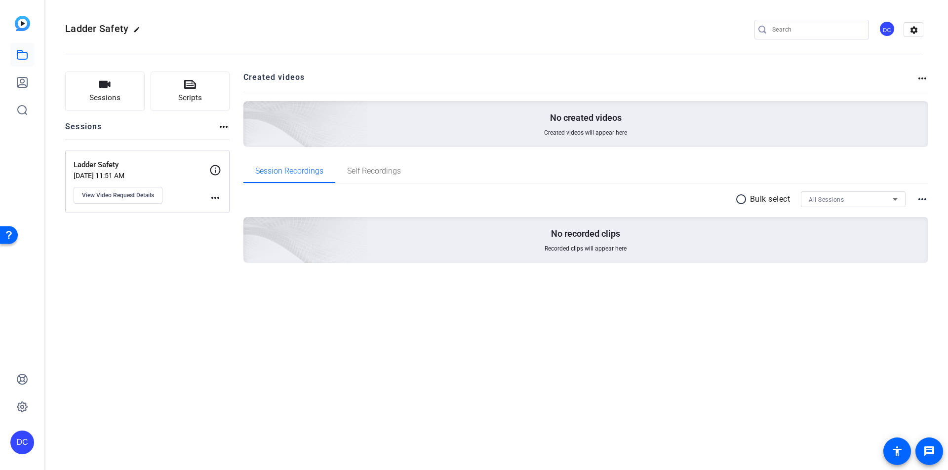
click at [19, 23] on img at bounding box center [22, 23] width 15 height 15
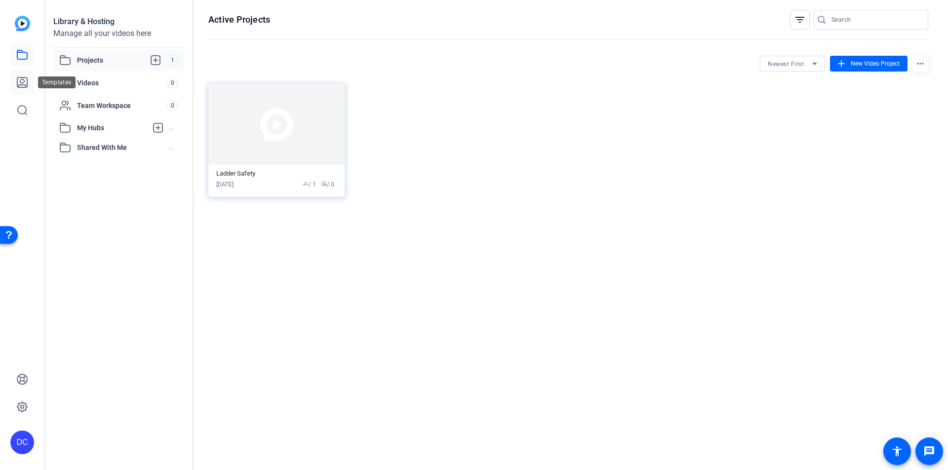
click at [22, 83] on icon at bounding box center [22, 82] width 10 height 10
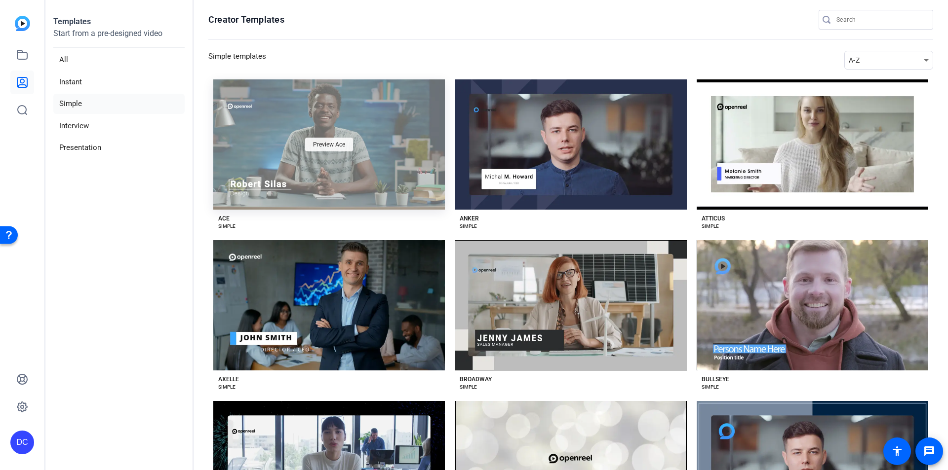
click at [319, 139] on div "Preview Ace" at bounding box center [329, 145] width 48 height 14
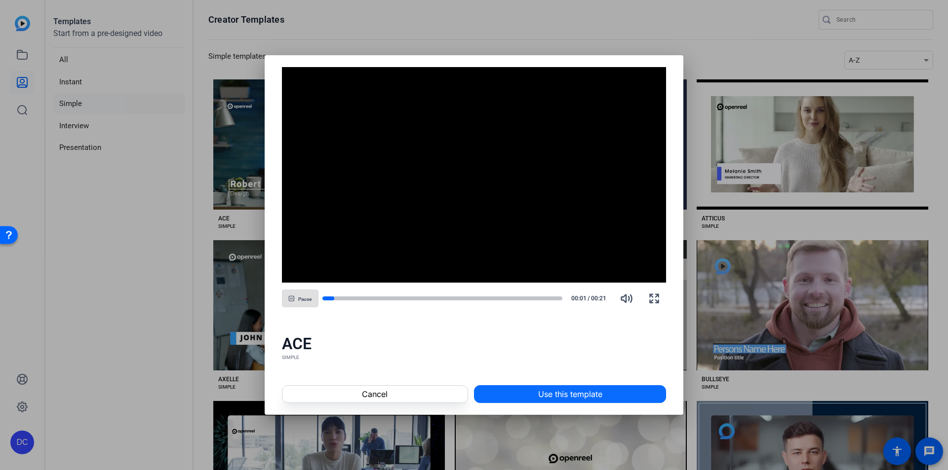
click at [583, 395] on span "Use this template" at bounding box center [570, 394] width 64 height 12
